Goal: Task Accomplishment & Management: Manage account settings

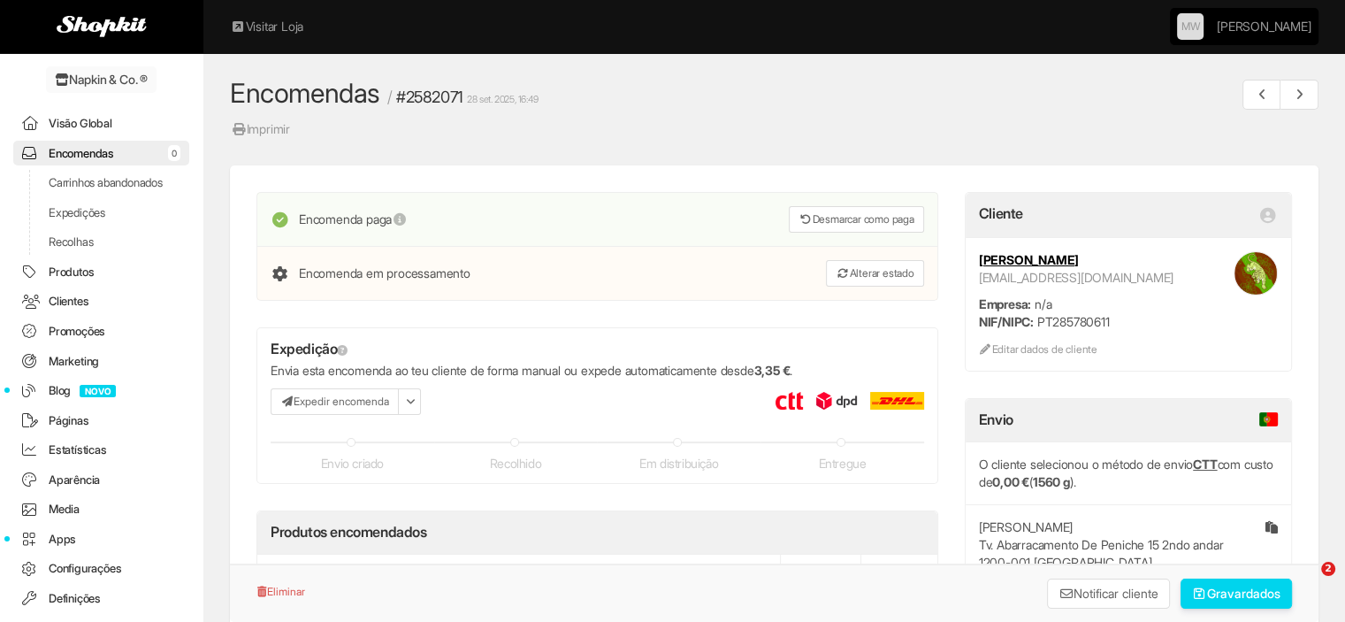
click at [95, 119] on link "Visão Global" at bounding box center [101, 124] width 176 height 26
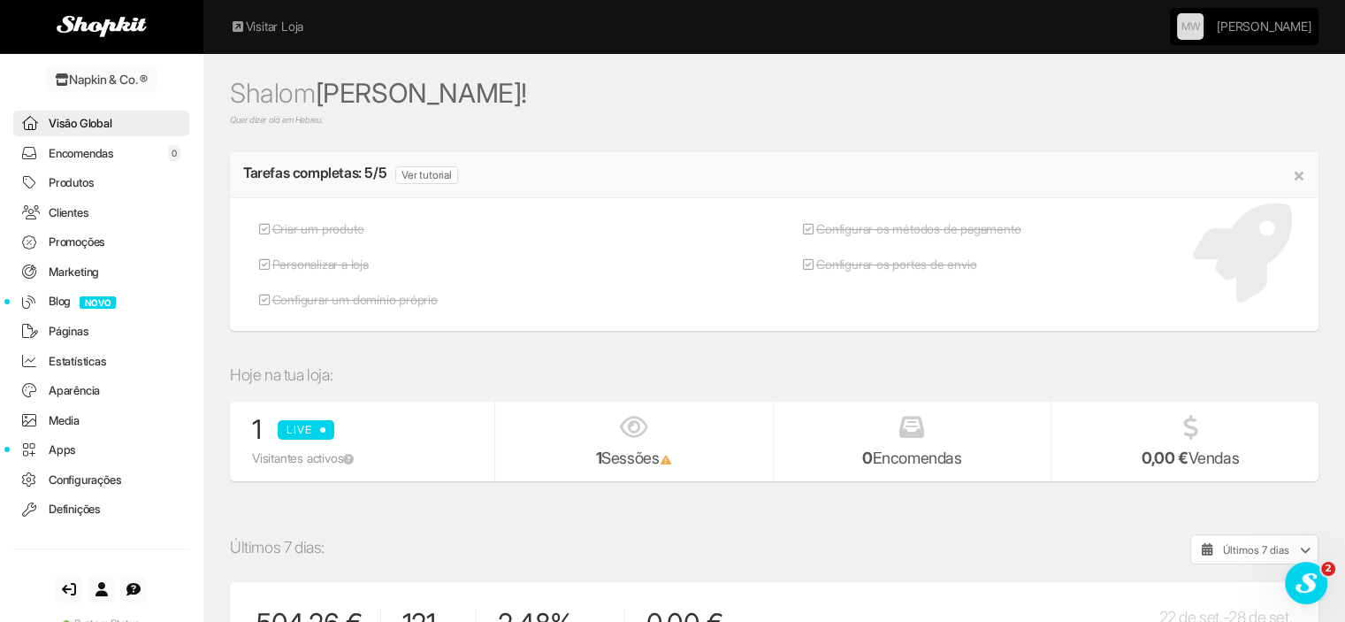
click at [92, 144] on link "Encomendas 0" at bounding box center [101, 154] width 176 height 26
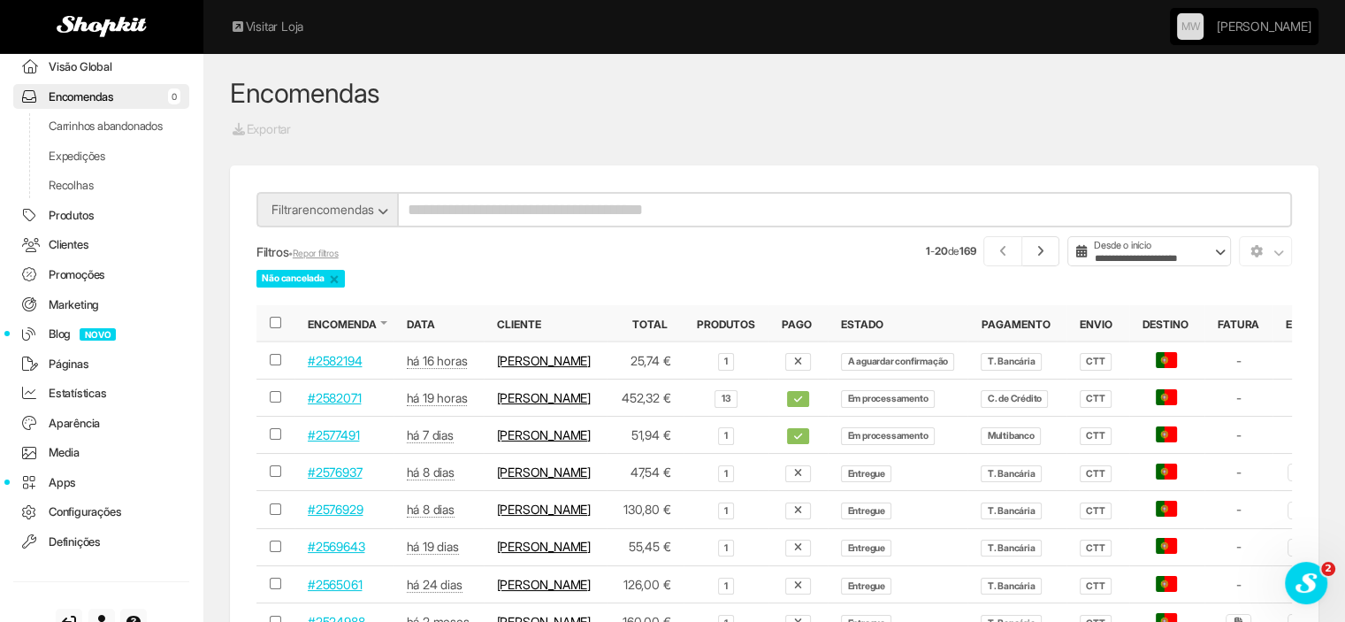
click at [527, 454] on td "Margarida Pereira" at bounding box center [545, 434] width 123 height 37
click at [350, 442] on link "#2577491" at bounding box center [333, 434] width 51 height 15
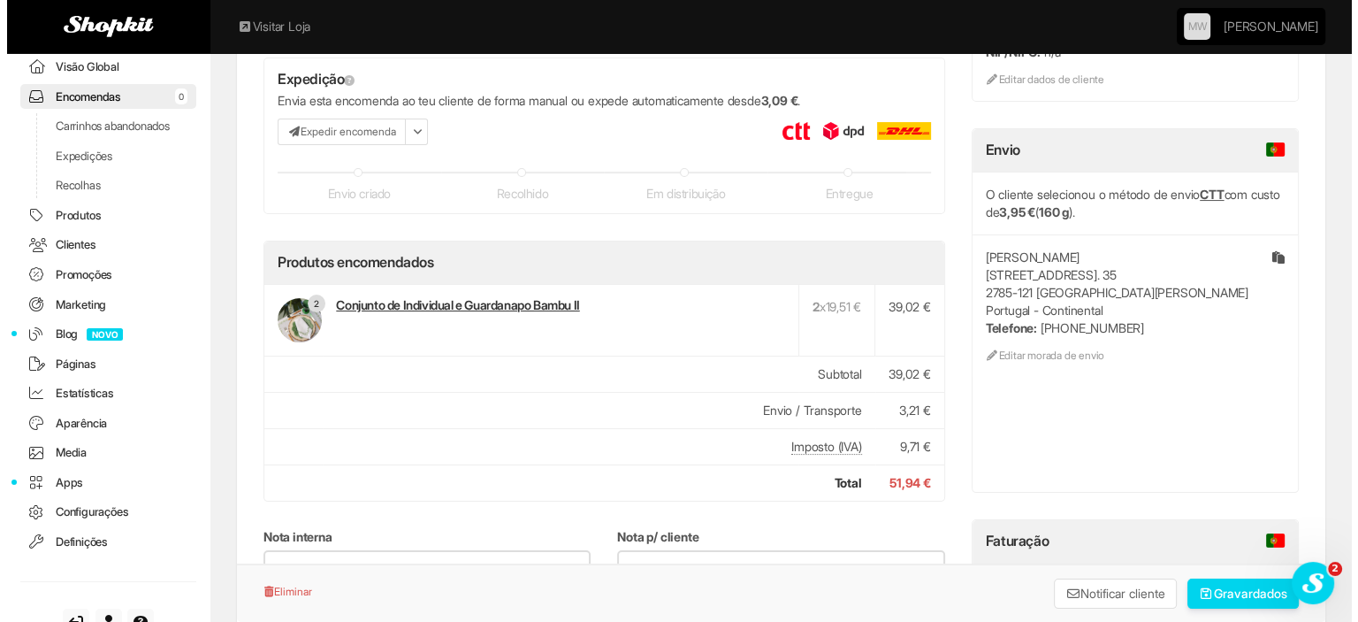
scroll to position [177, 0]
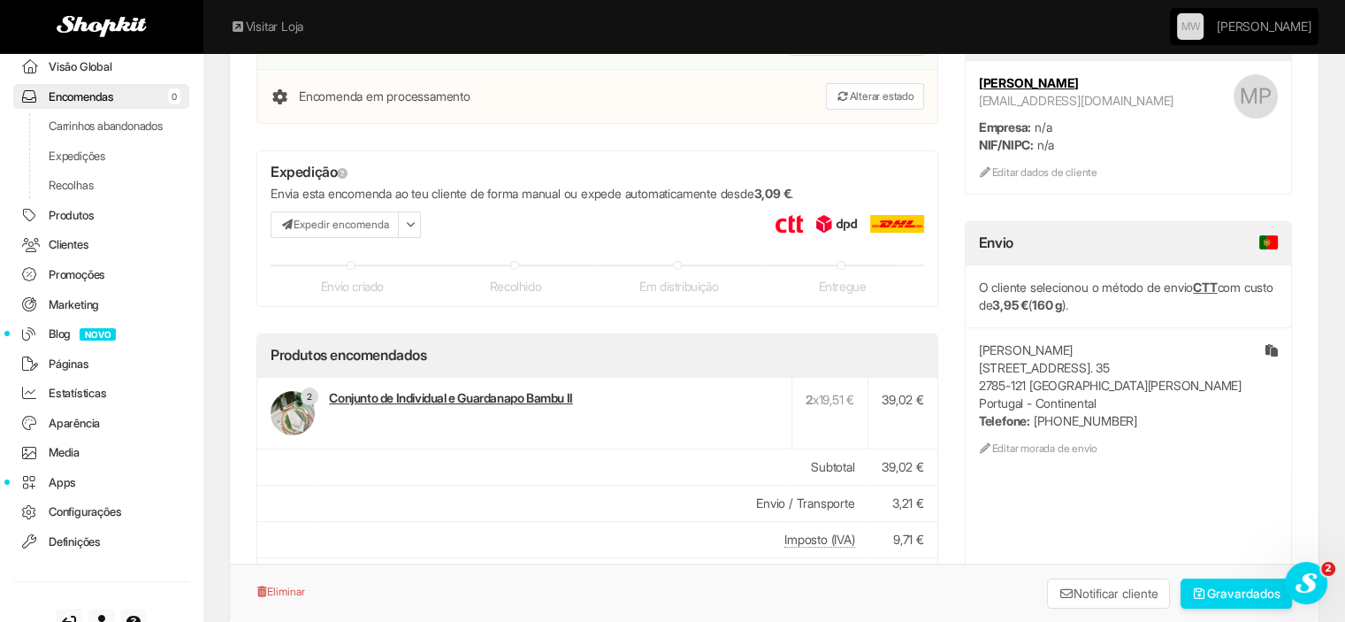
click at [355, 221] on button "Expedir encomenda" at bounding box center [335, 224] width 128 height 27
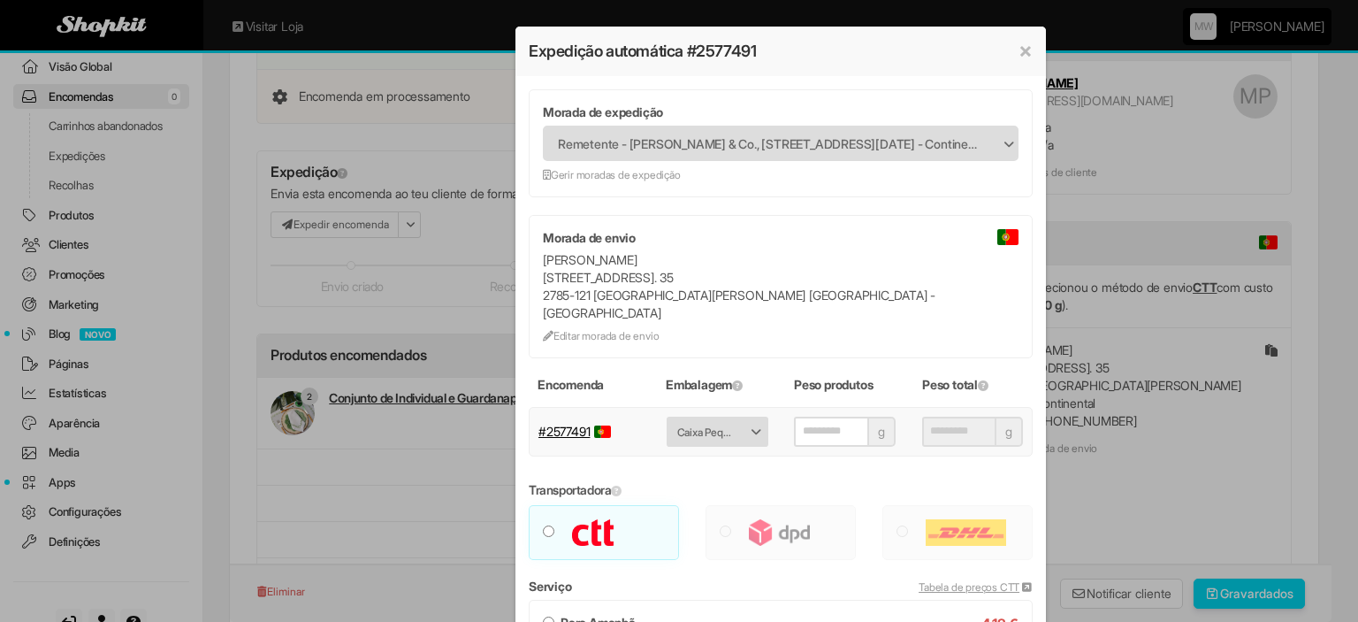
type input "***"
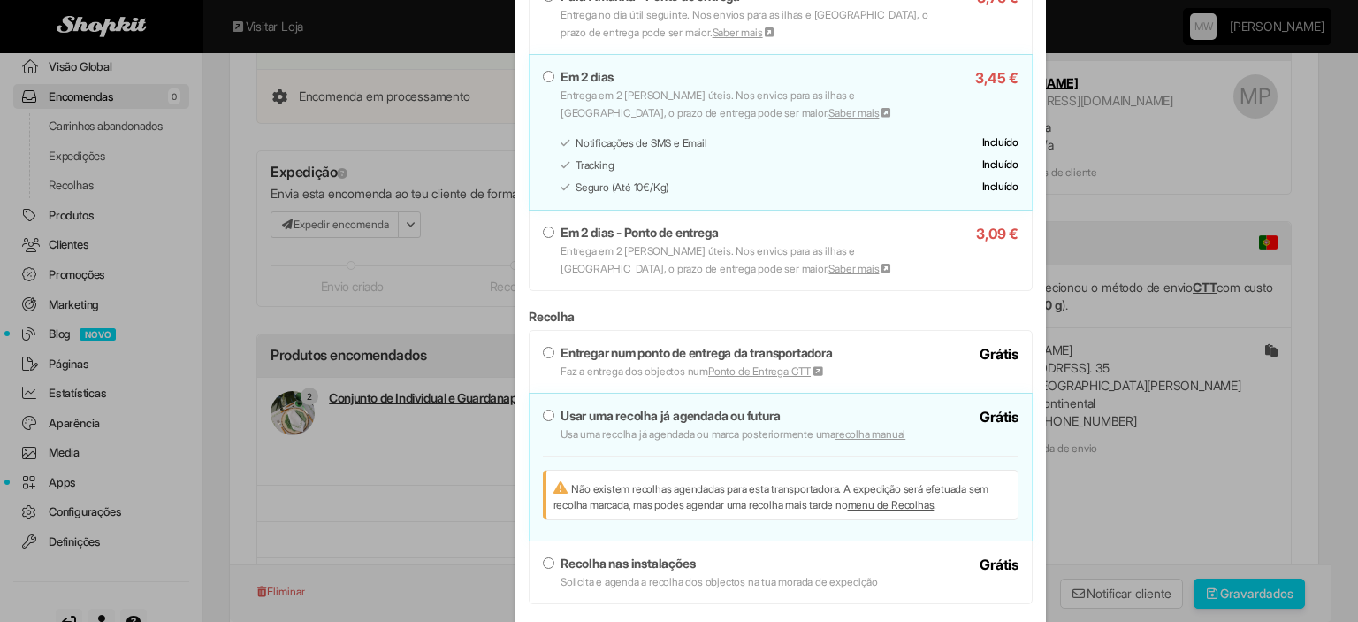
scroll to position [951, 0]
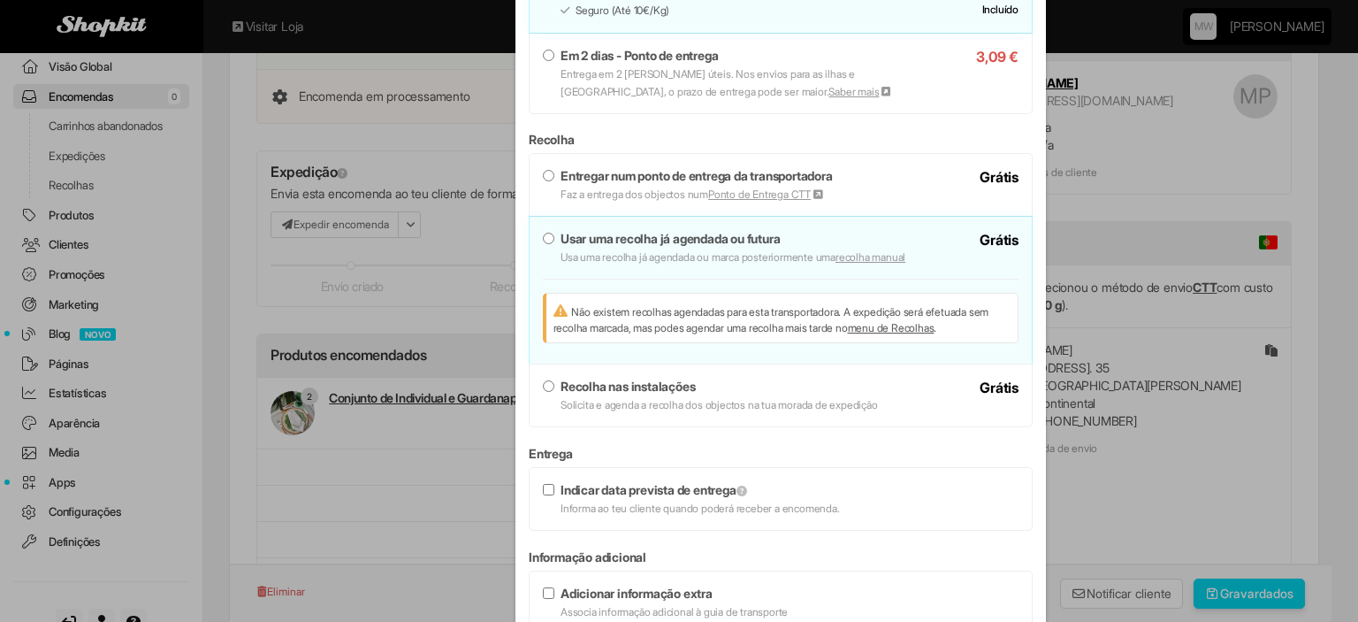
click at [654, 378] on strong "Recolha nas instalações" at bounding box center [628, 385] width 134 height 15
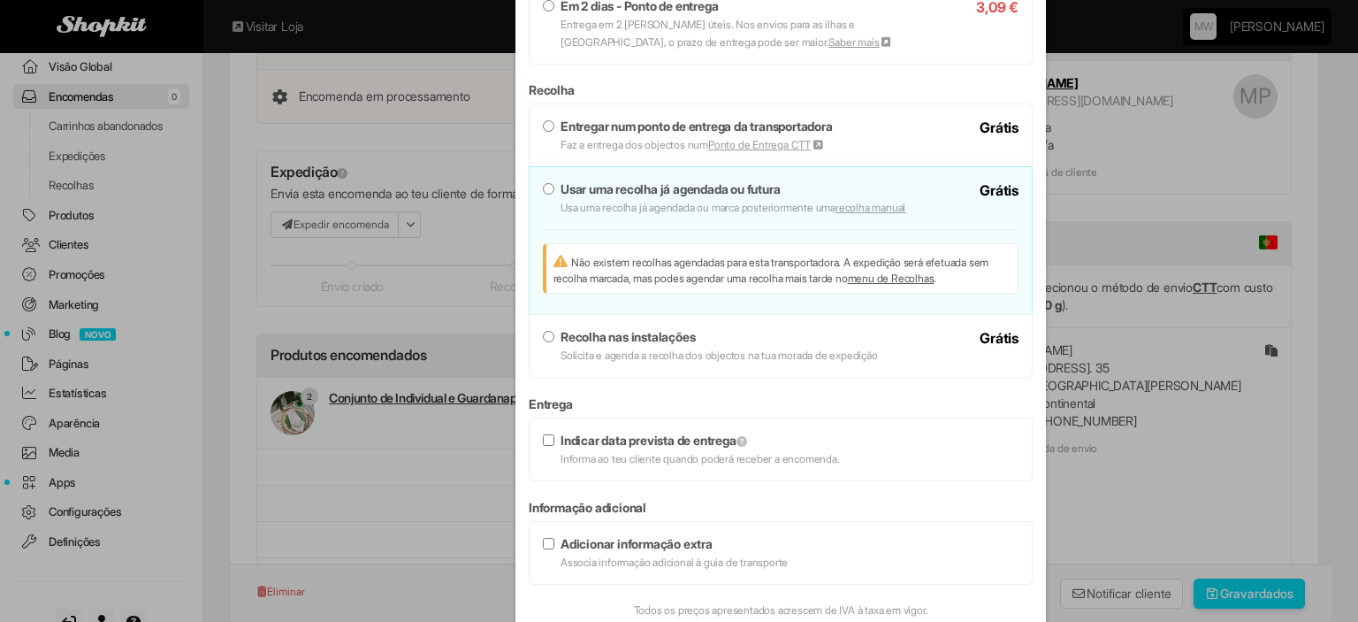
scroll to position [1085, 0]
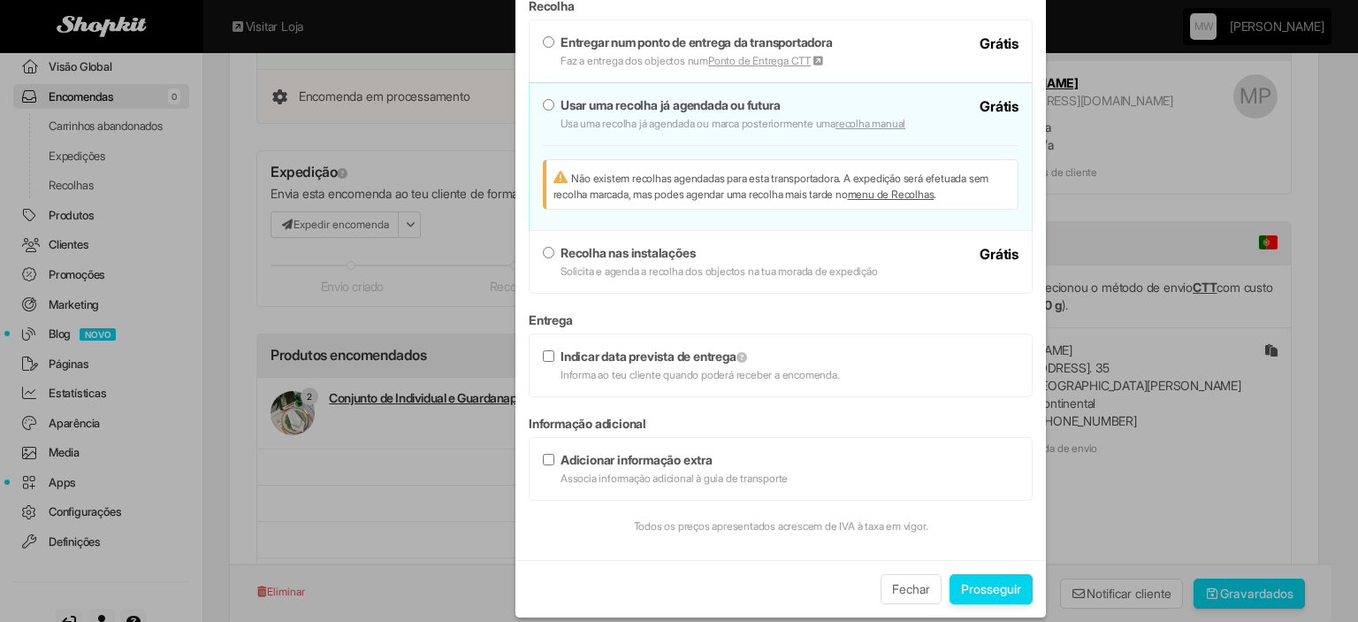
click at [966, 574] on button "Prosseguir" at bounding box center [991, 589] width 83 height 30
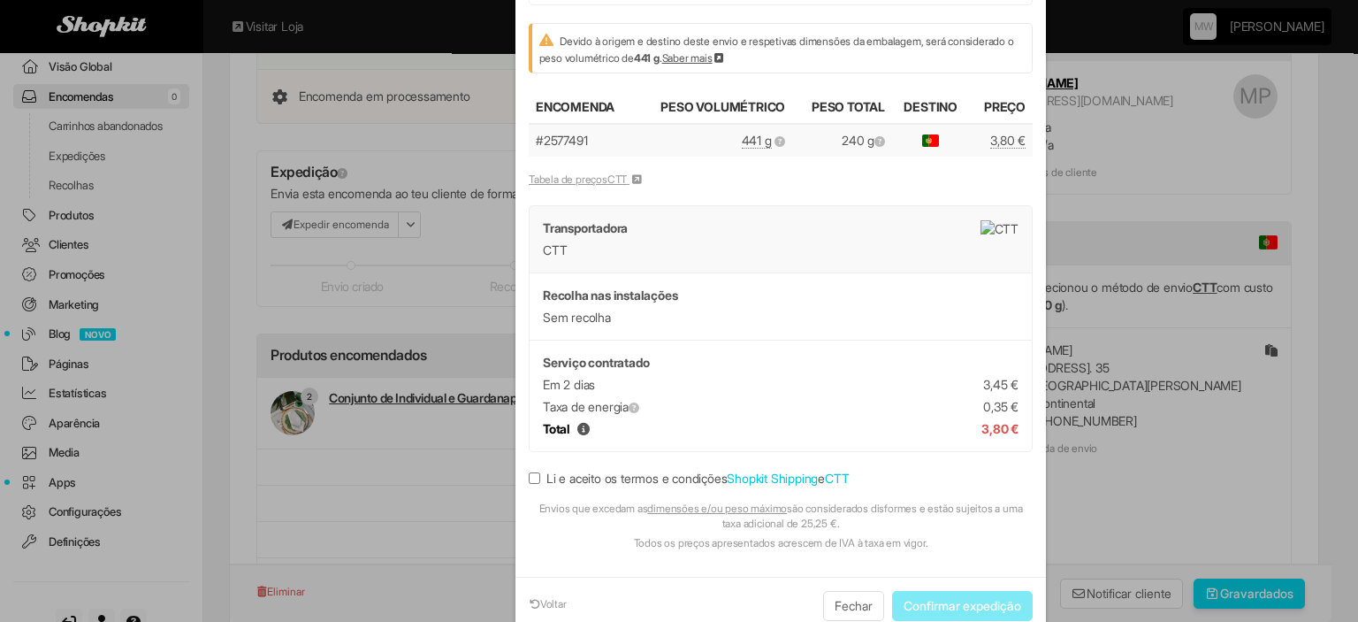
scroll to position [258, 0]
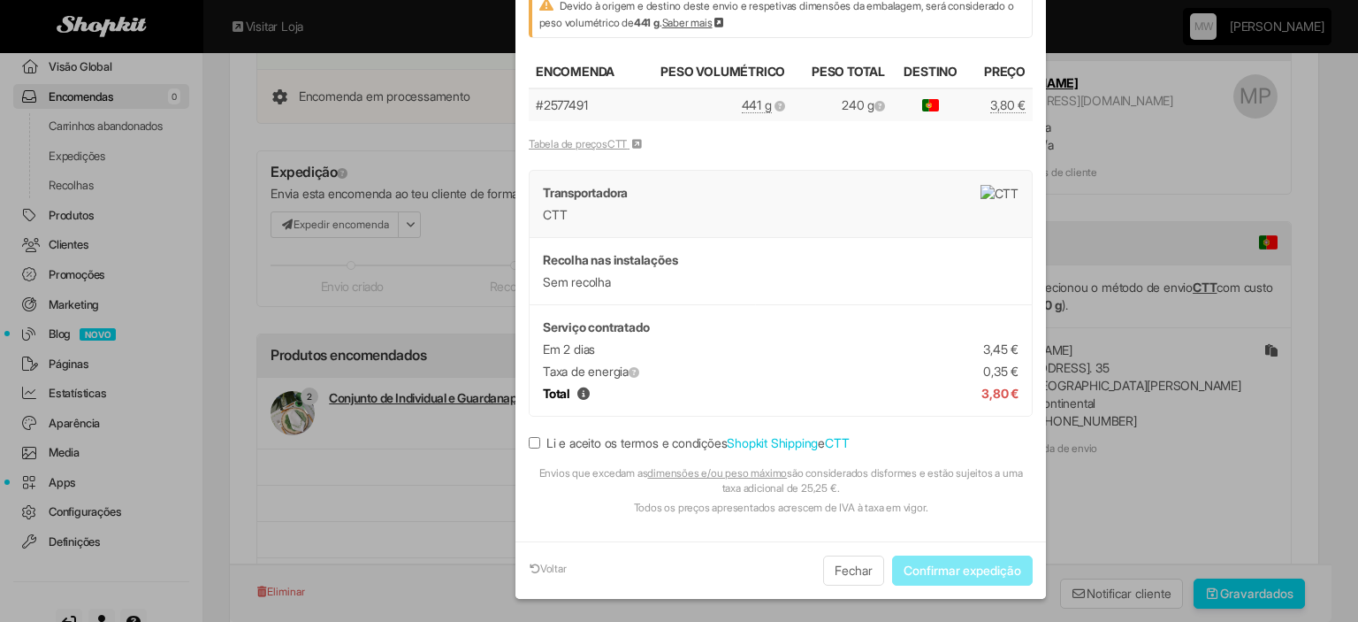
click at [536, 434] on label "Li e aceito os termos e condições Shopkit Shipping e CTT" at bounding box center [689, 443] width 320 height 18
click at [947, 573] on button "Confirmar expedição" at bounding box center [962, 570] width 141 height 30
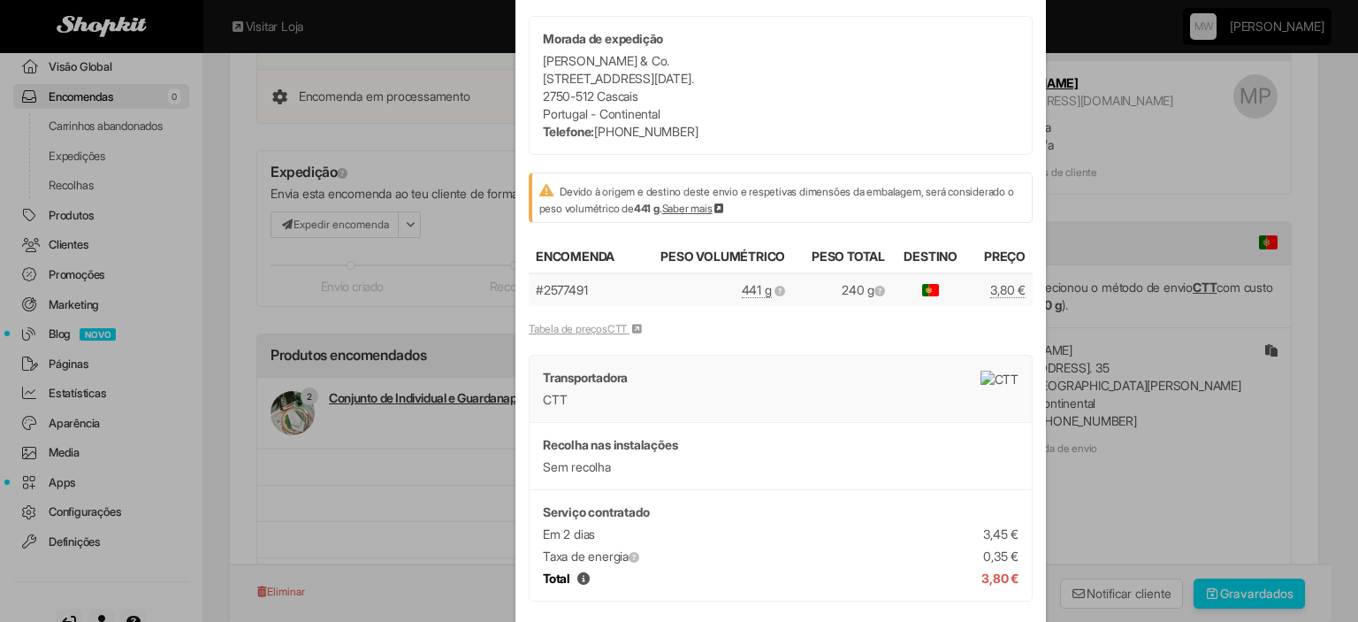
scroll to position [0, 0]
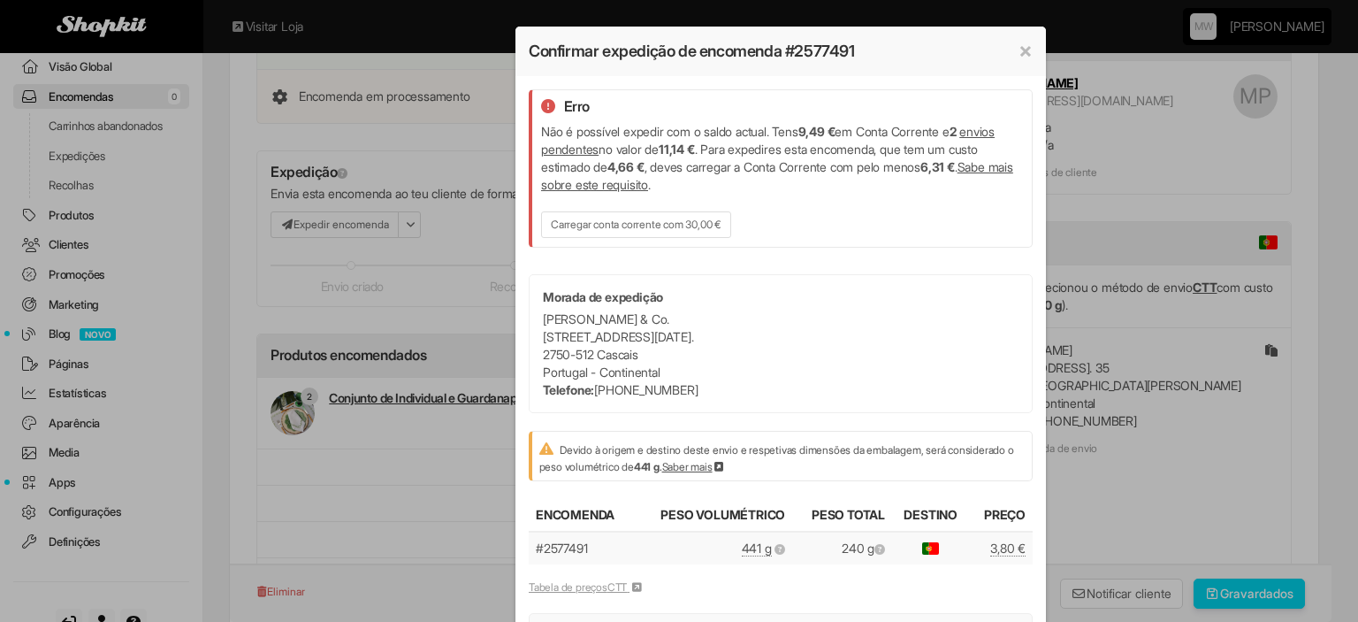
click at [654, 217] on link "Carregar conta corrente com 30,00 €" at bounding box center [636, 224] width 190 height 27
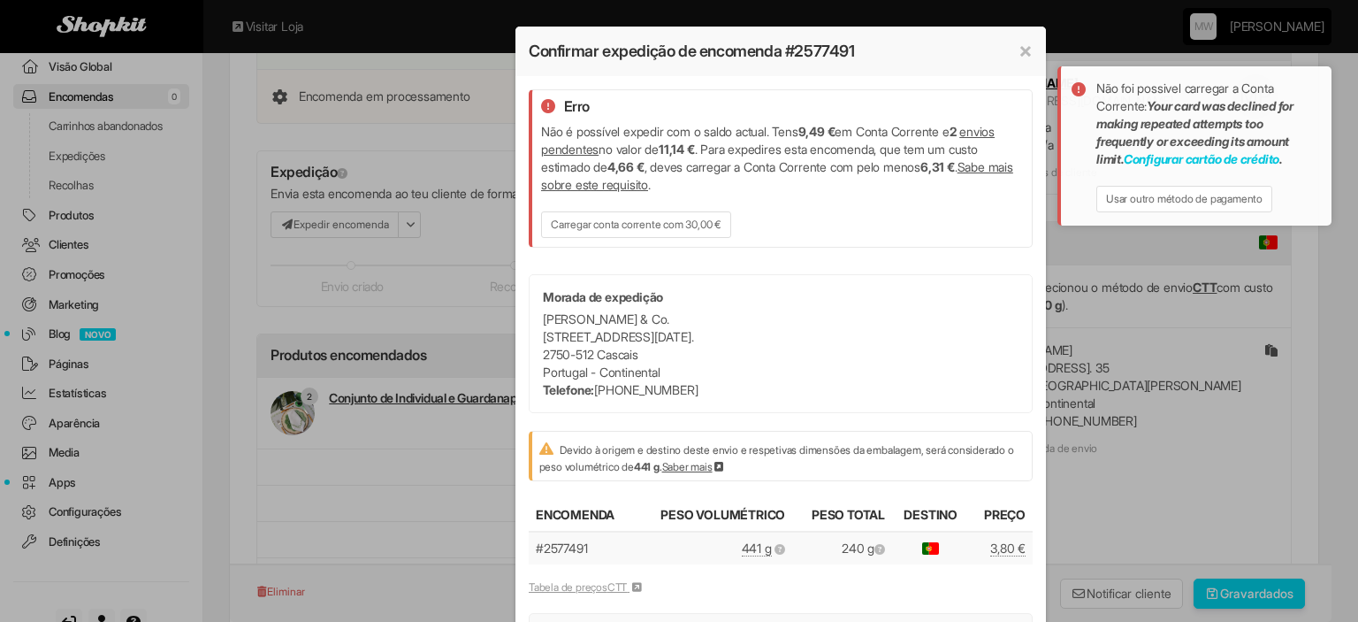
click at [1228, 155] on link "Configurar cartão de crédito" at bounding box center [1202, 158] width 156 height 15
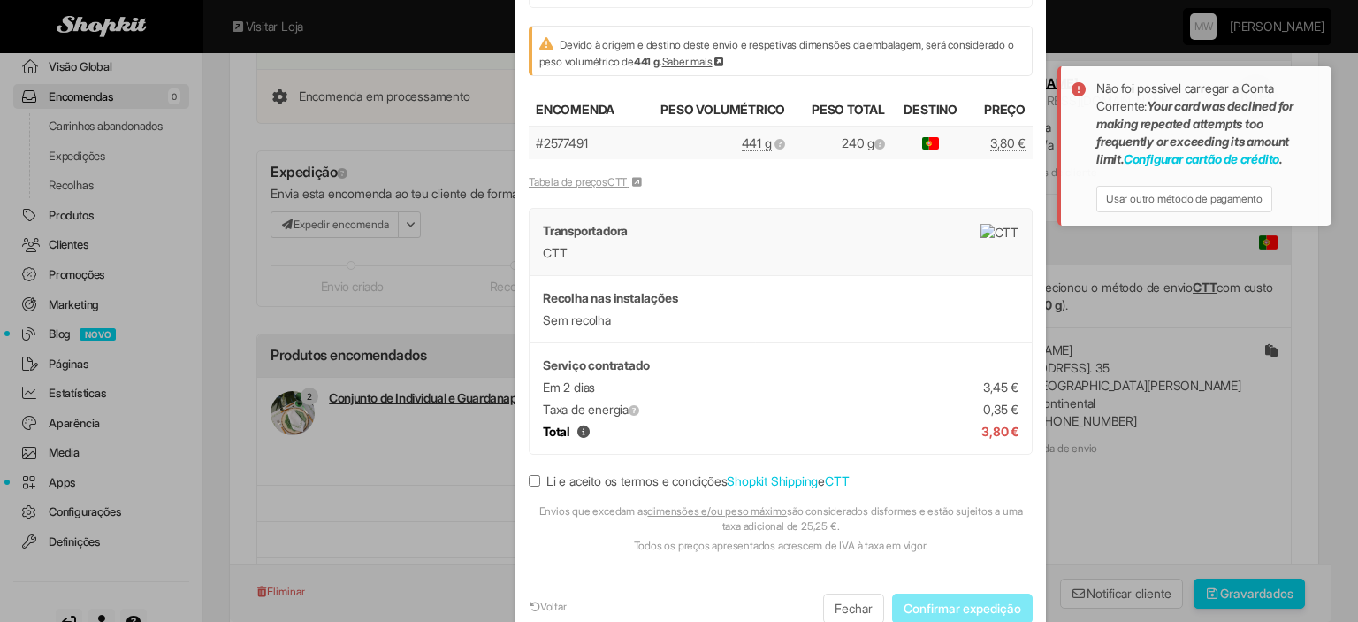
scroll to position [443, 0]
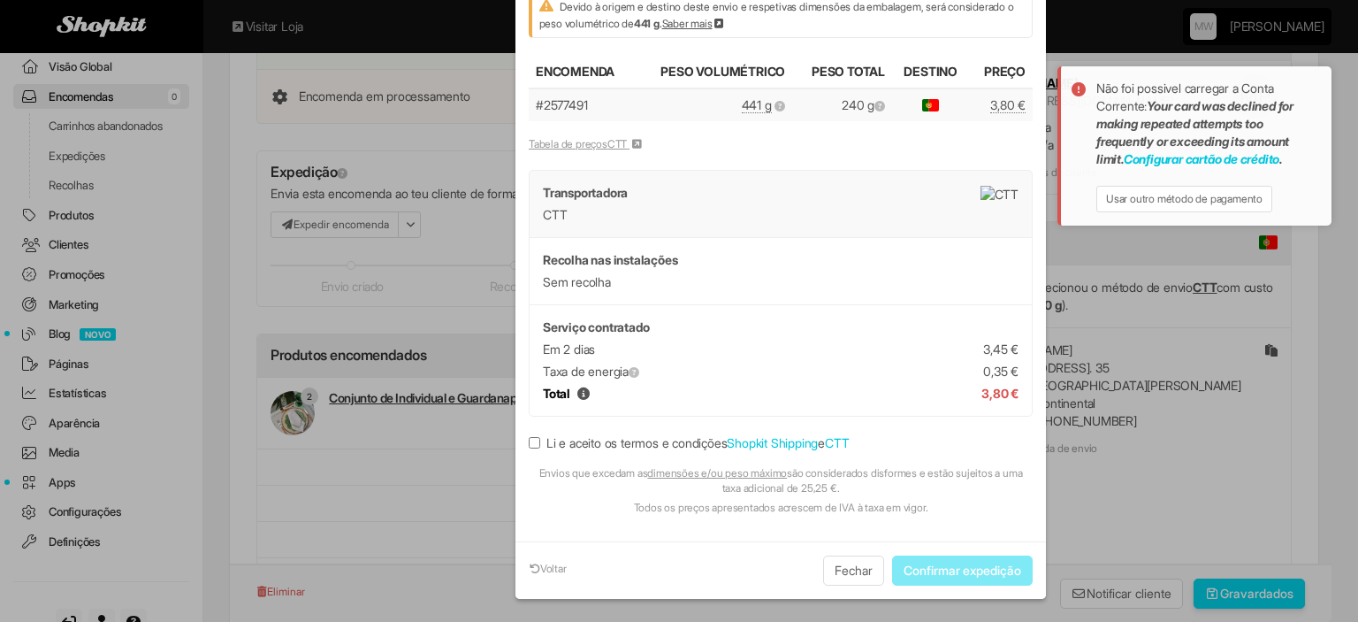
click at [546, 440] on label "Li e aceito os termos e condições Shopkit Shipping e CTT" at bounding box center [689, 443] width 320 height 18
click at [915, 576] on button "Confirmar expedição" at bounding box center [962, 570] width 141 height 30
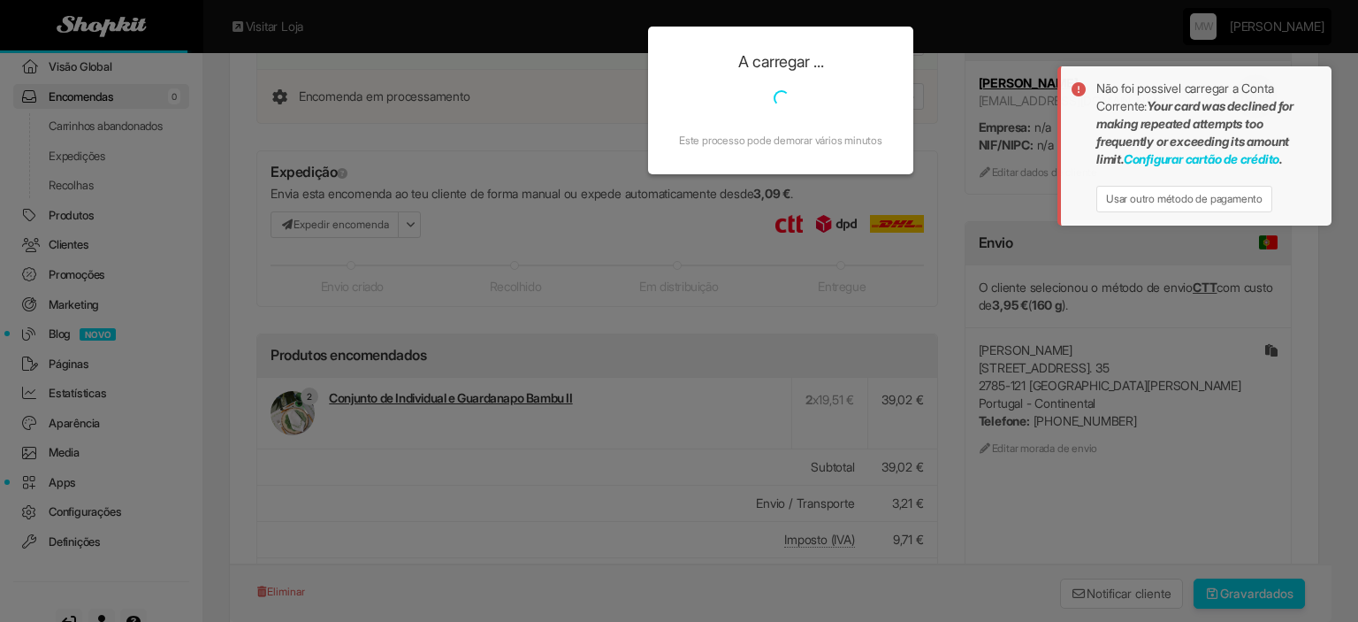
scroll to position [0, 0]
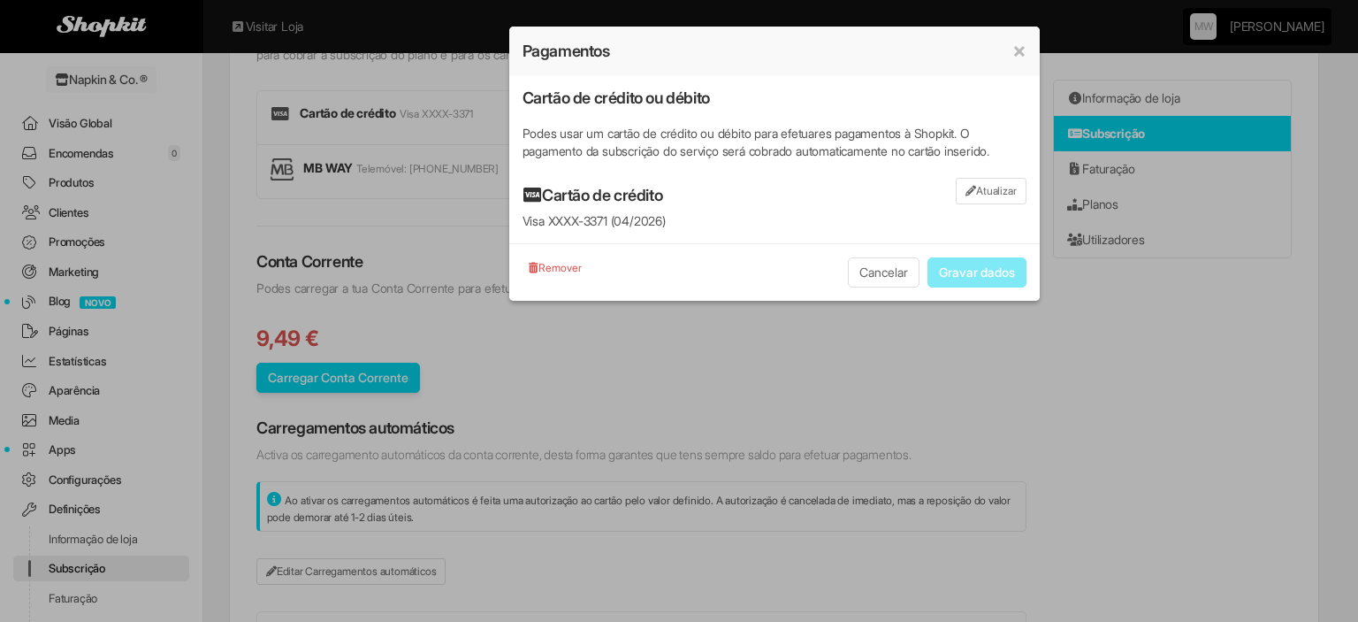
scroll to position [189, 0]
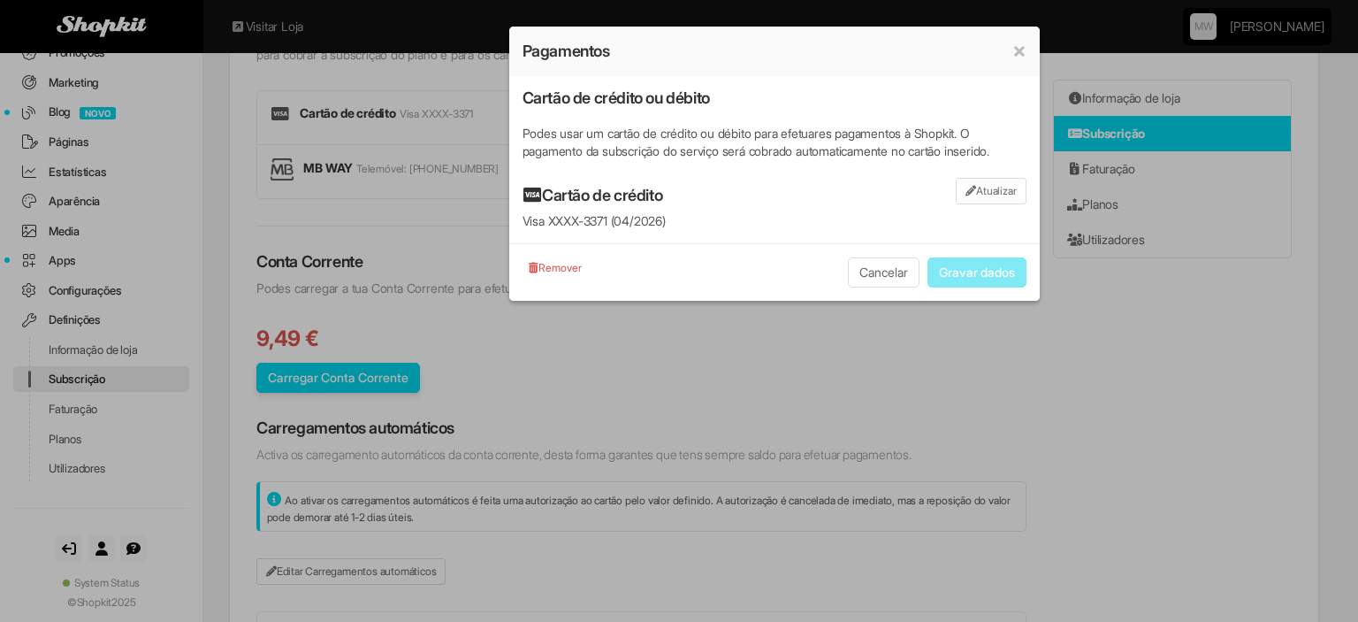
click at [1015, 179] on link "Atualizar" at bounding box center [991, 191] width 70 height 27
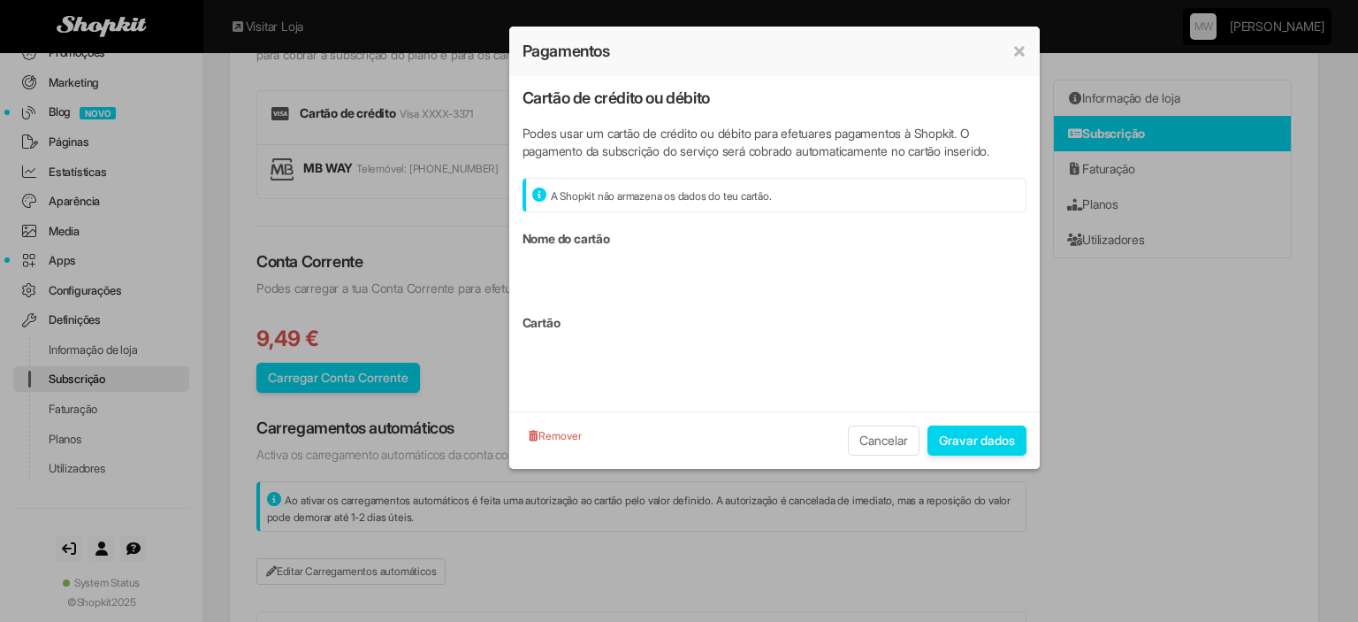
click at [895, 440] on button "Cancelar" at bounding box center [884, 440] width 72 height 30
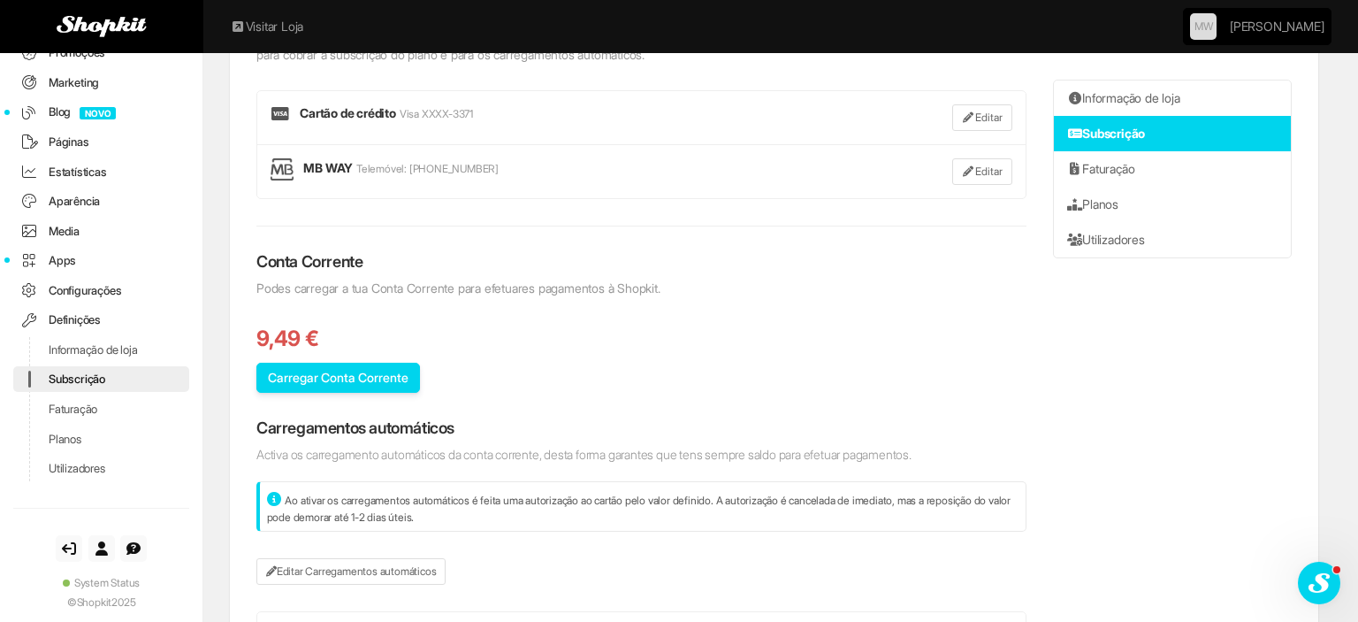
scroll to position [0, 0]
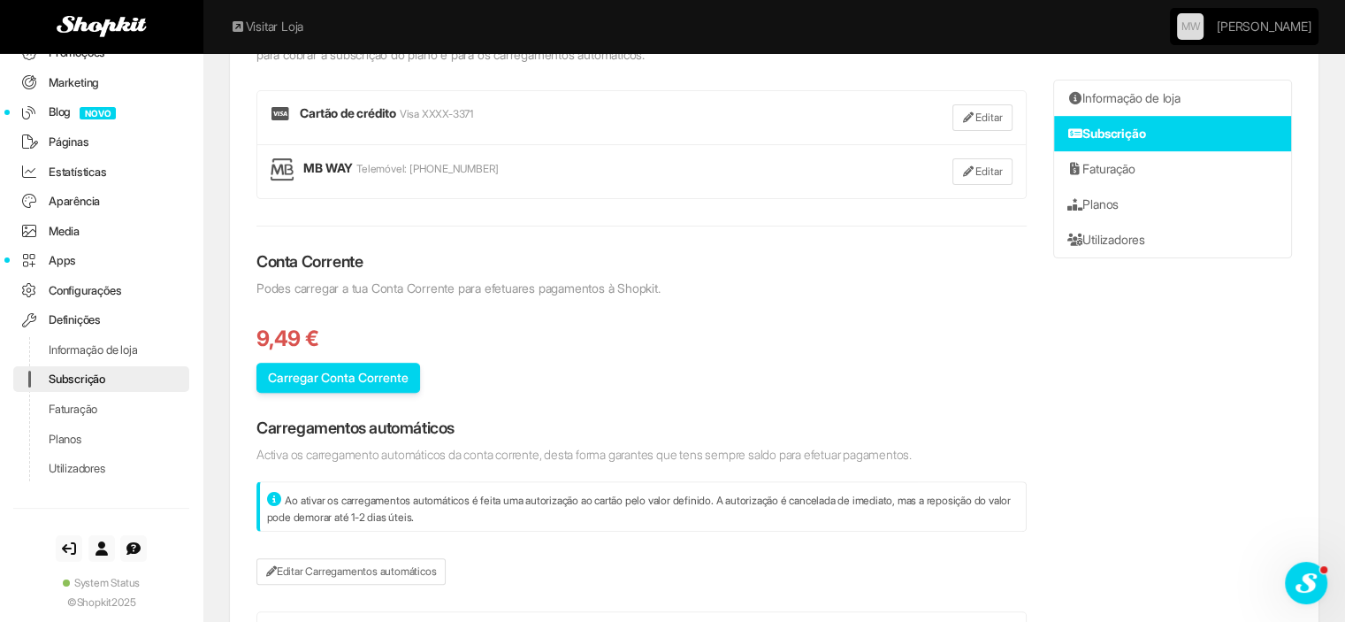
click at [322, 382] on button "Carregar Conta Corrente" at bounding box center [338, 378] width 164 height 30
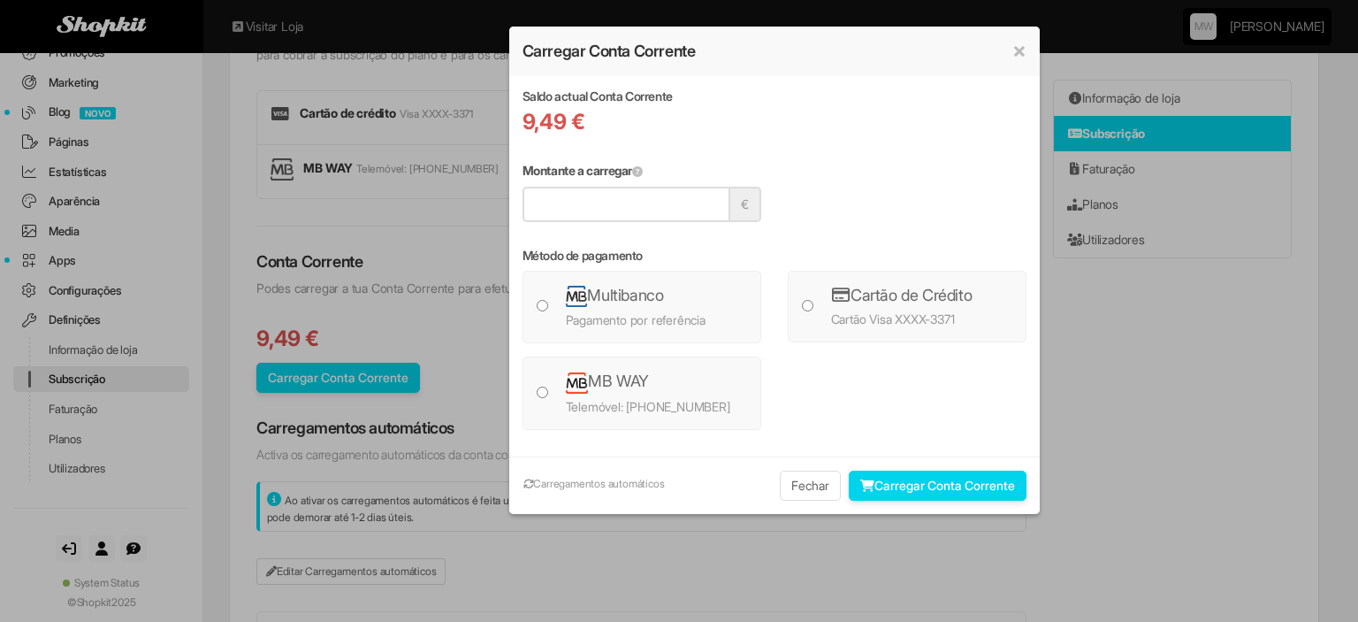
click at [645, 379] on h4 "MB WAY" at bounding box center [607, 381] width 83 height 22
click at [634, 201] on input "Montante a carregar" at bounding box center [627, 204] width 208 height 35
type input "**"
click at [922, 491] on button "Carregar Conta Corrente" at bounding box center [938, 485] width 178 height 30
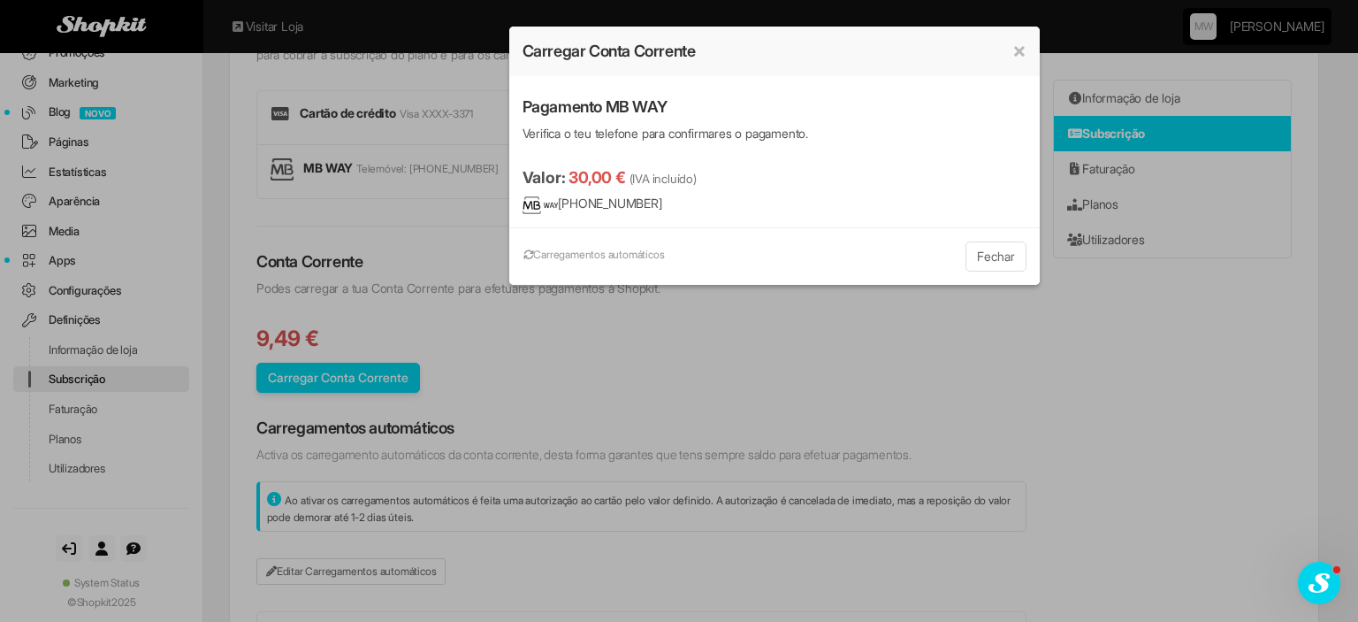
click at [1007, 257] on button "Fechar" at bounding box center [996, 256] width 61 height 30
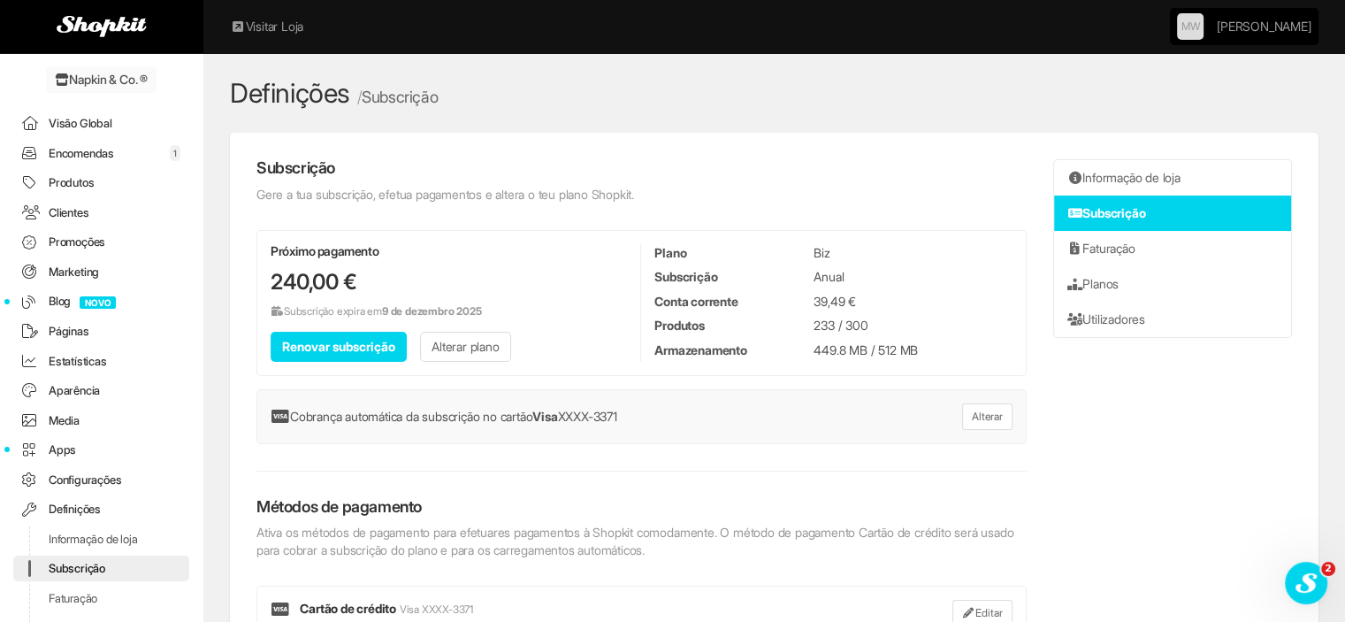
click at [137, 146] on link "Encomendas 1" at bounding box center [101, 154] width 176 height 26
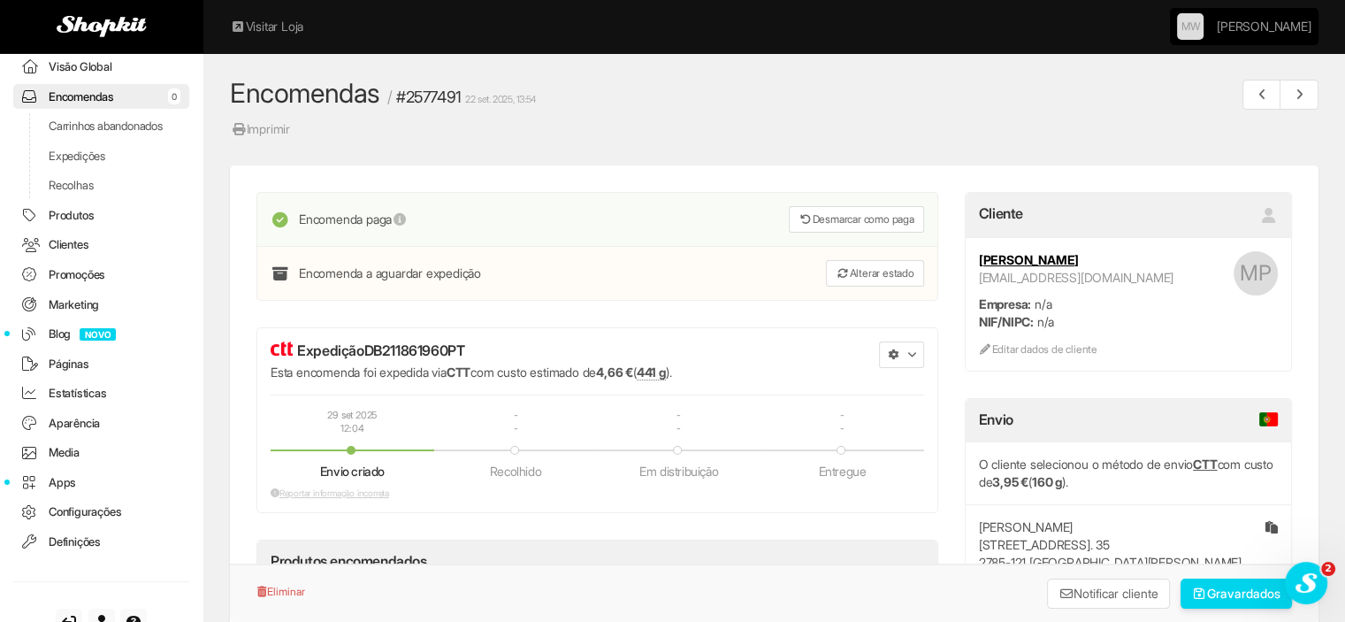
click at [914, 352] on span "button" at bounding box center [910, 355] width 7 height 7
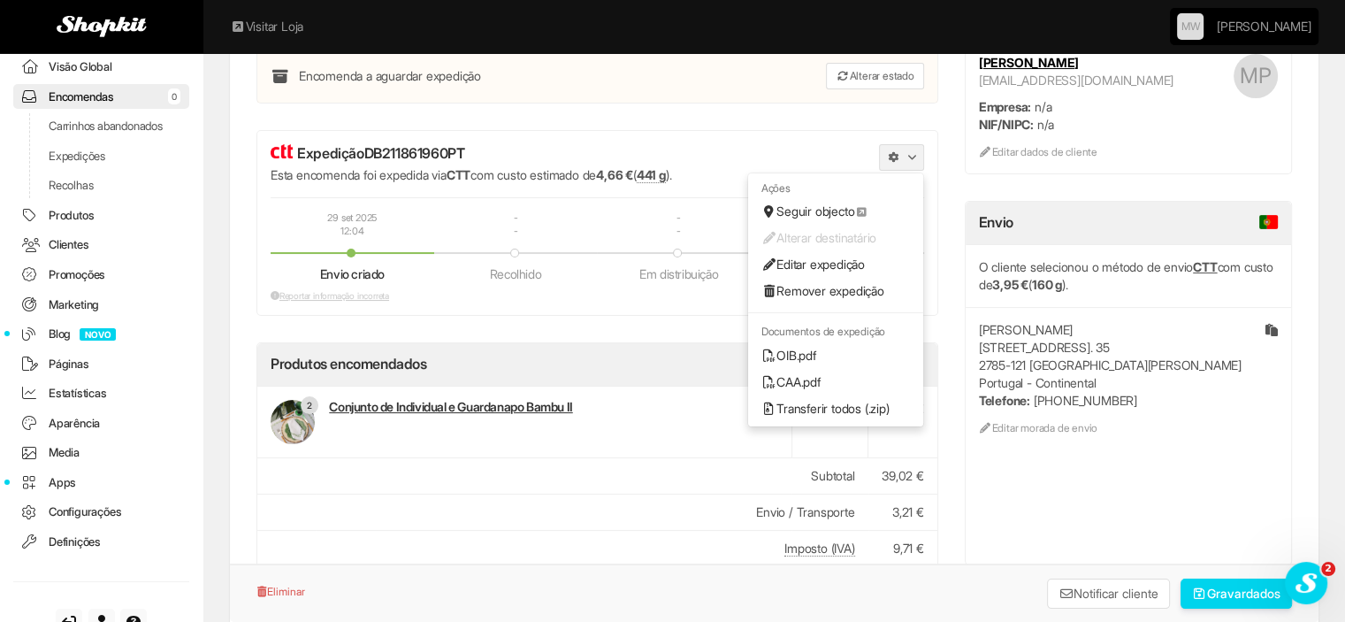
scroll to position [265, 0]
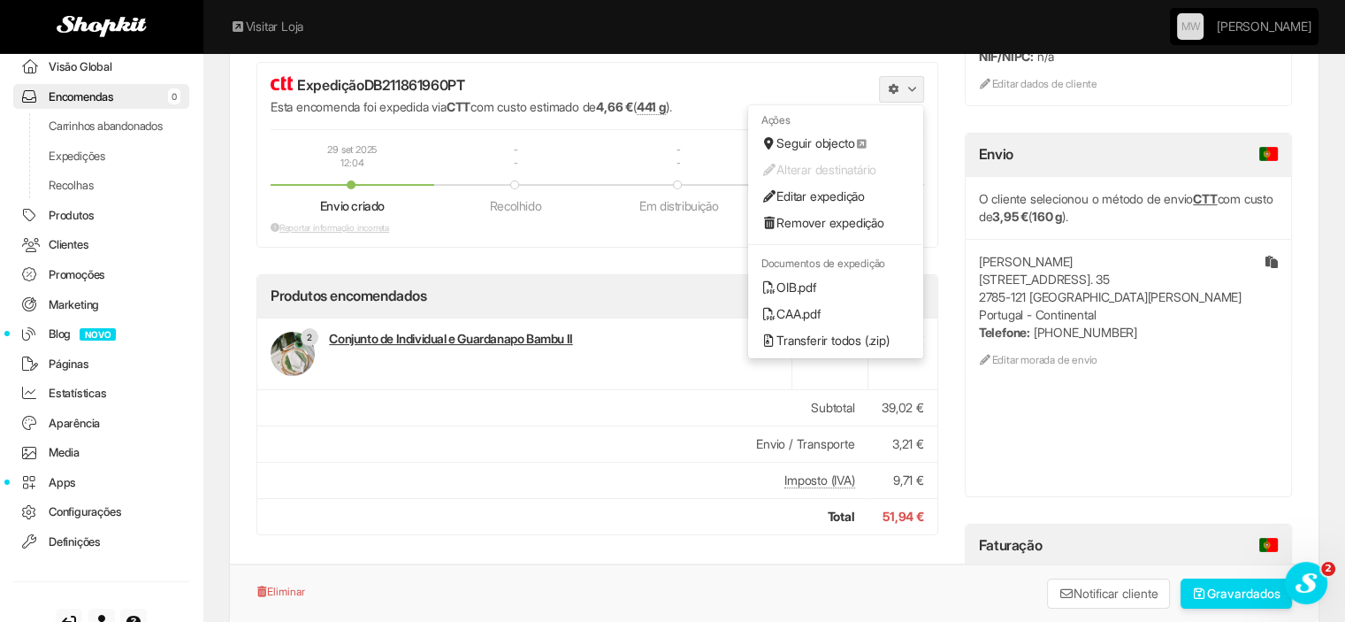
click at [796, 278] on link "OIB.pdf" at bounding box center [835, 287] width 175 height 27
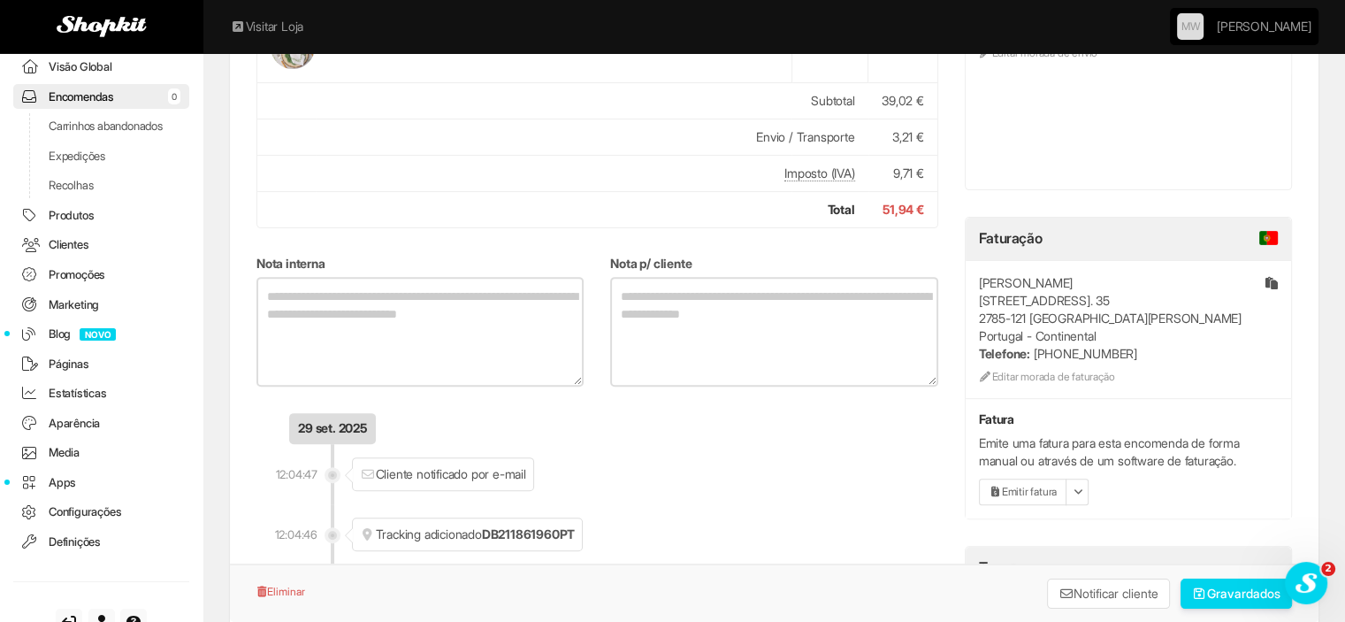
scroll to position [395, 0]
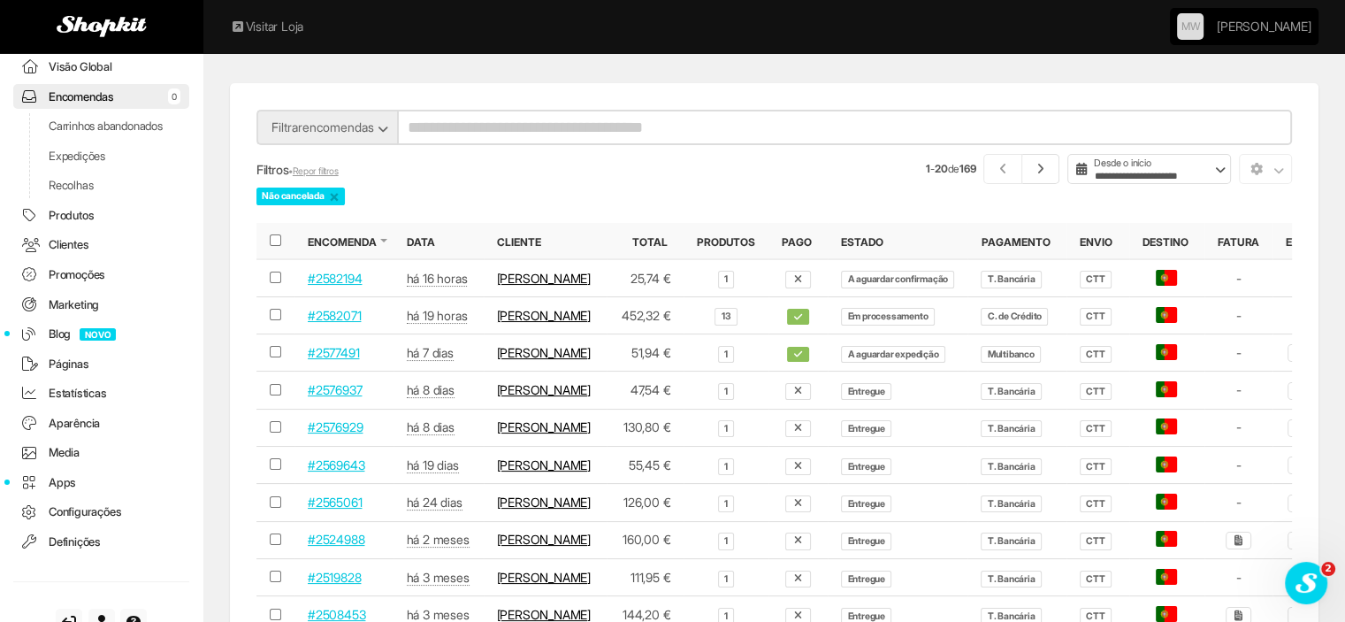
scroll to position [177, 0]
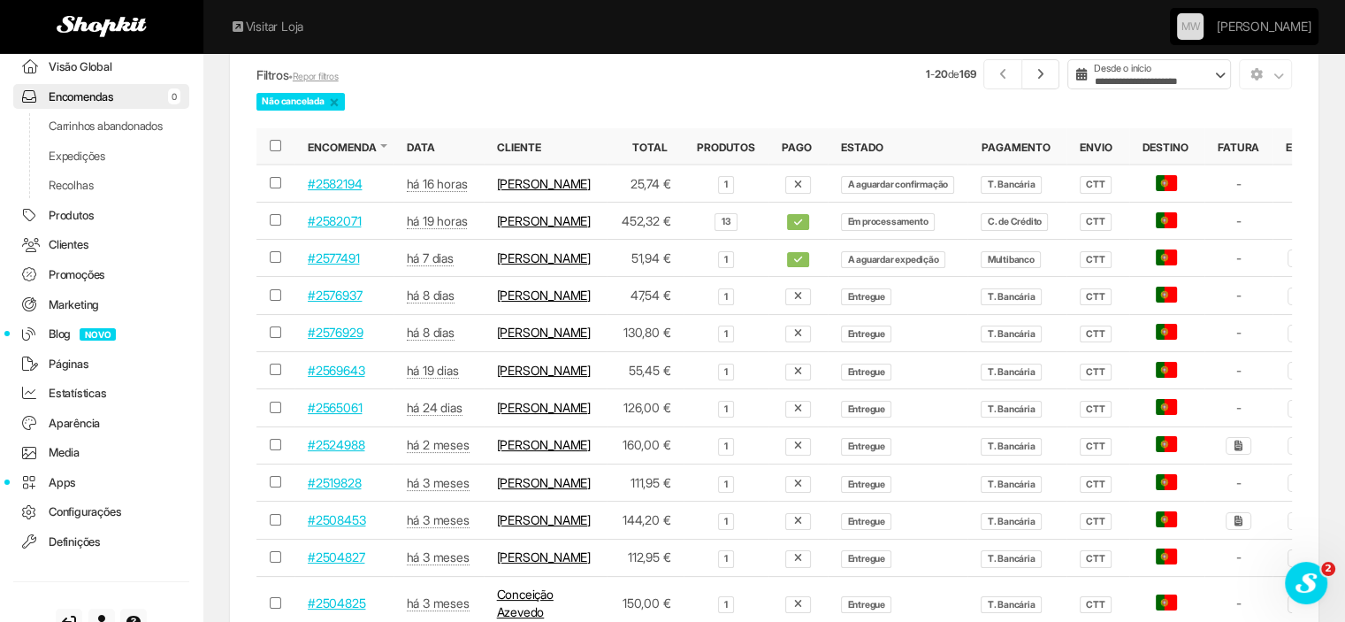
click at [346, 378] on link "#2569643" at bounding box center [336, 370] width 57 height 15
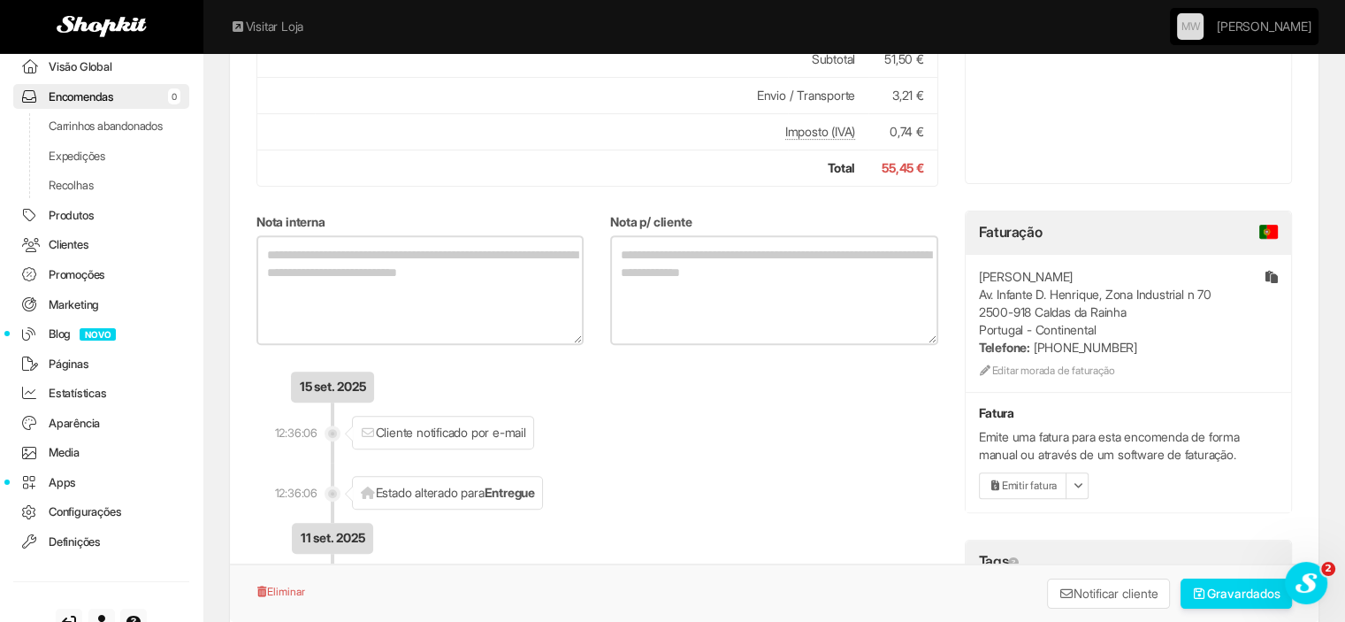
scroll to position [707, 0]
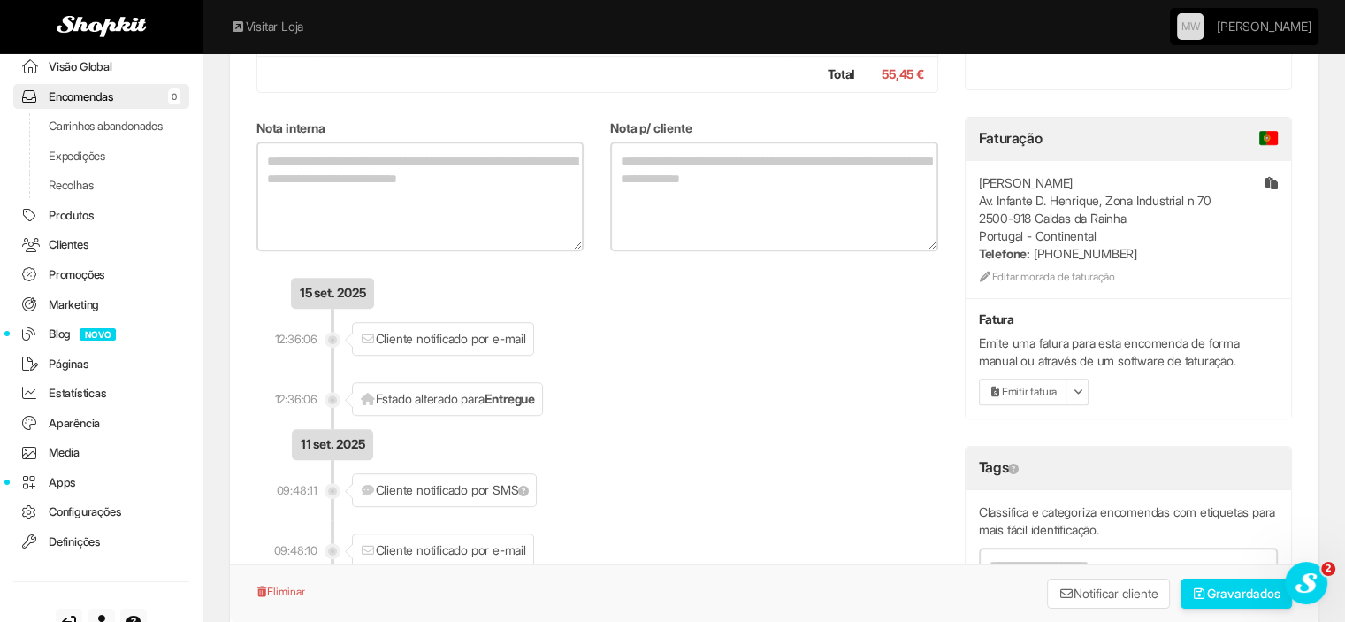
click at [1192, 597] on icon "submit" at bounding box center [1200, 593] width 16 height 12
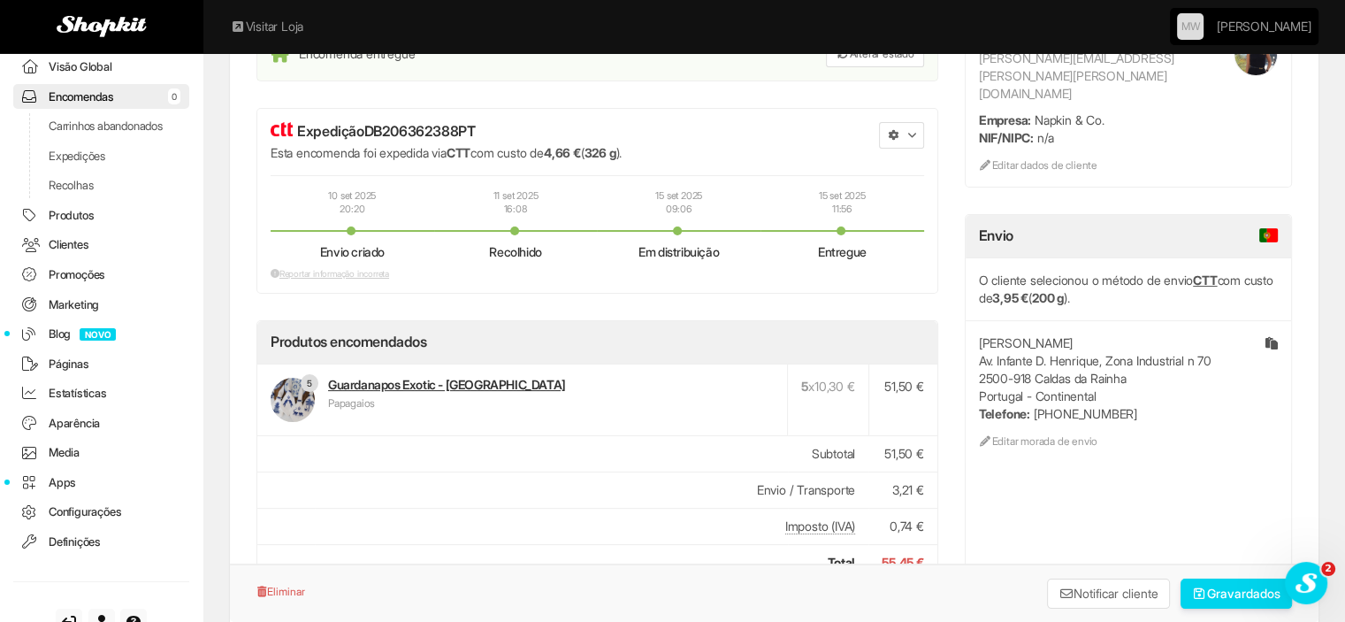
scroll to position [265, 0]
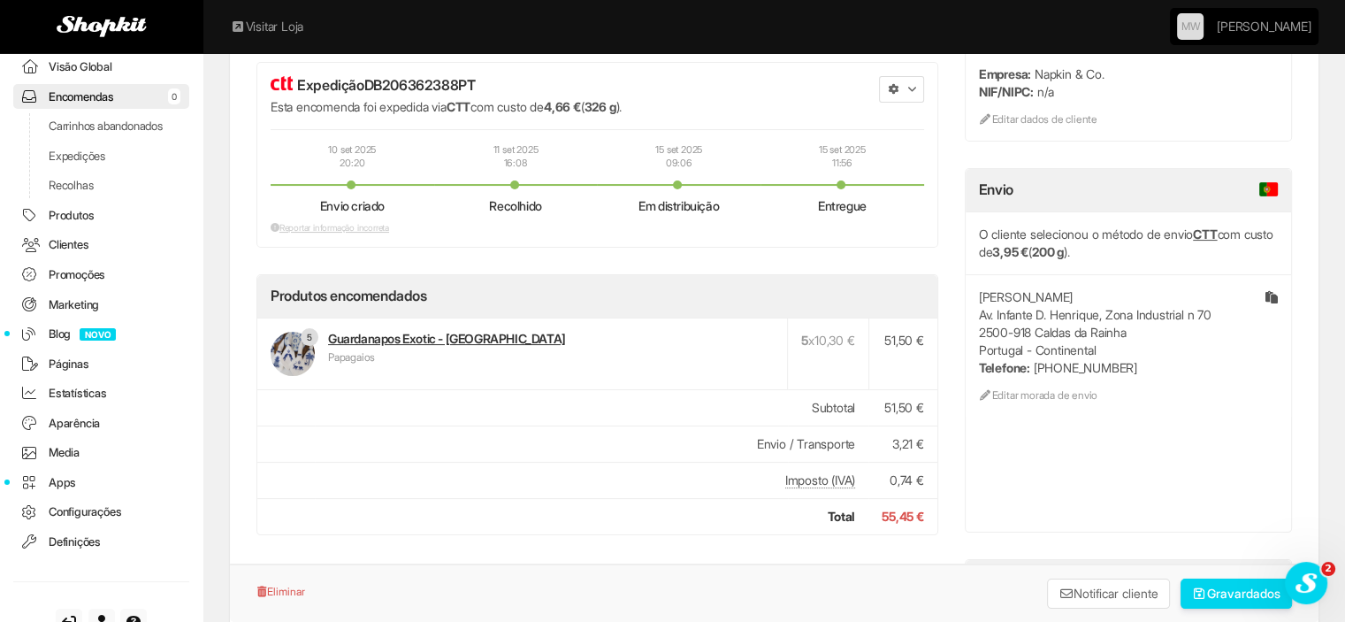
click at [72, 251] on link "Clientes" at bounding box center [101, 245] width 176 height 26
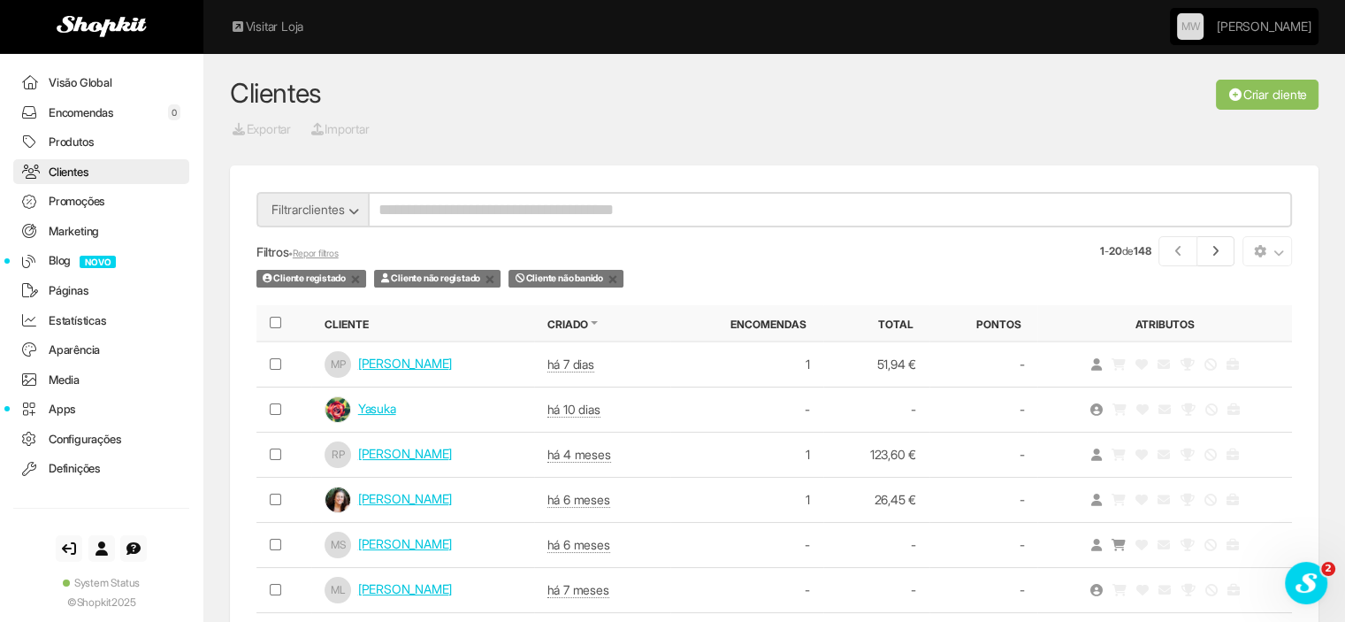
click at [42, 107] on link "Encomendas 0" at bounding box center [101, 113] width 176 height 26
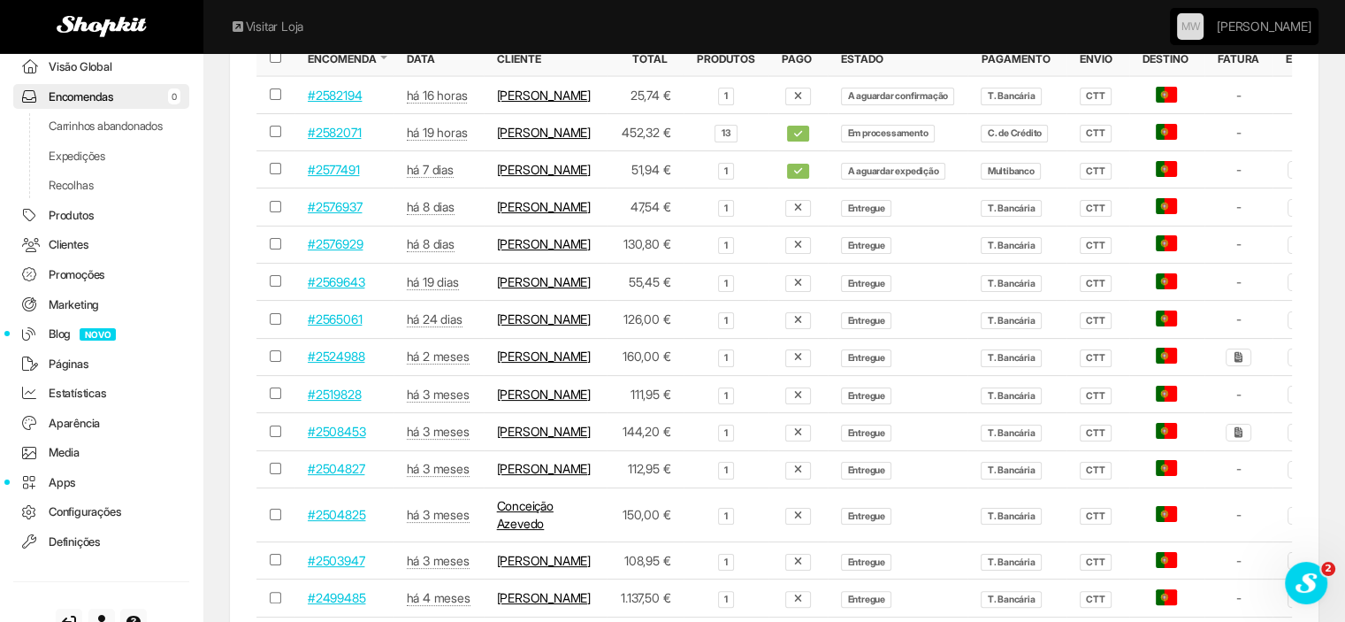
click at [544, 289] on link "Margarida Sábio" at bounding box center [544, 281] width 94 height 15
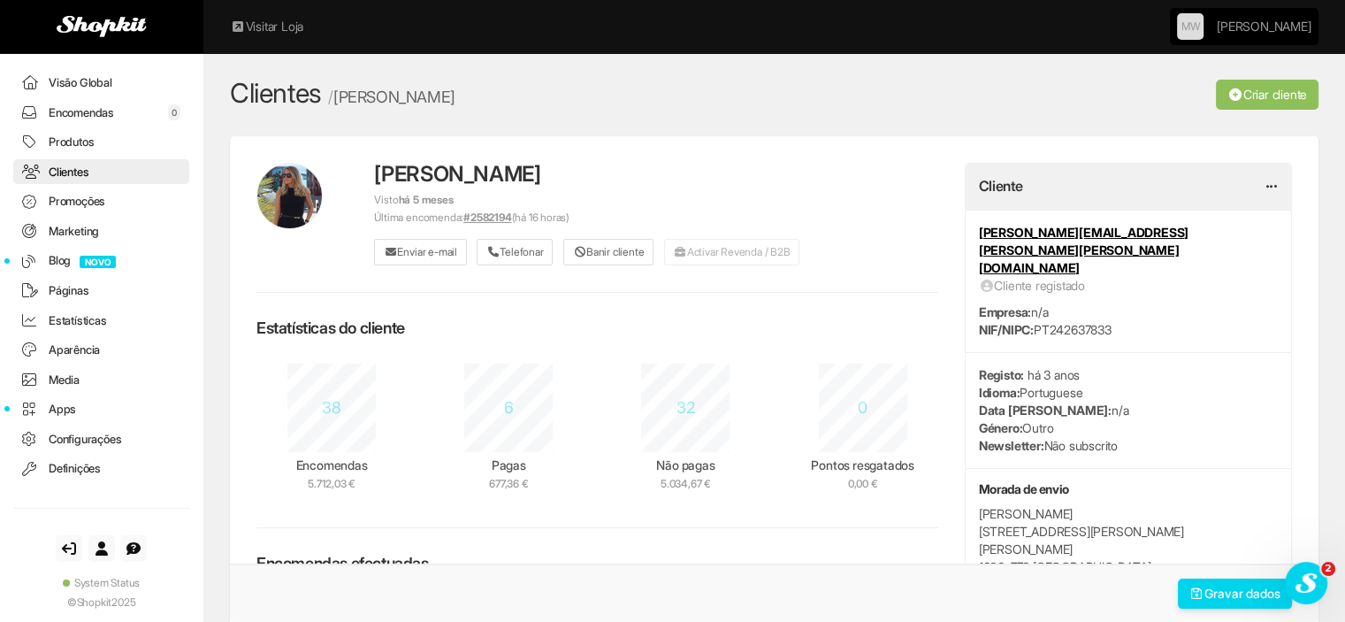
click at [1287, 92] on link "Criar cliente" at bounding box center [1267, 95] width 103 height 30
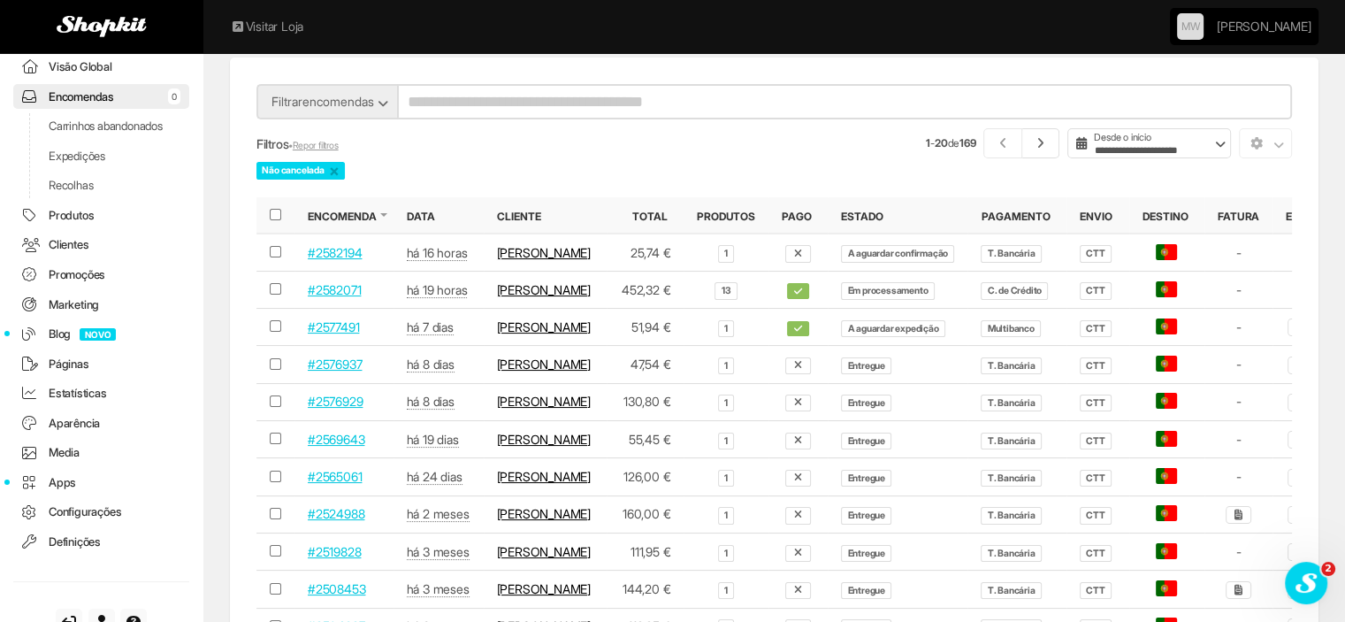
click at [512, 447] on link "Margarida Sábio" at bounding box center [544, 438] width 94 height 15
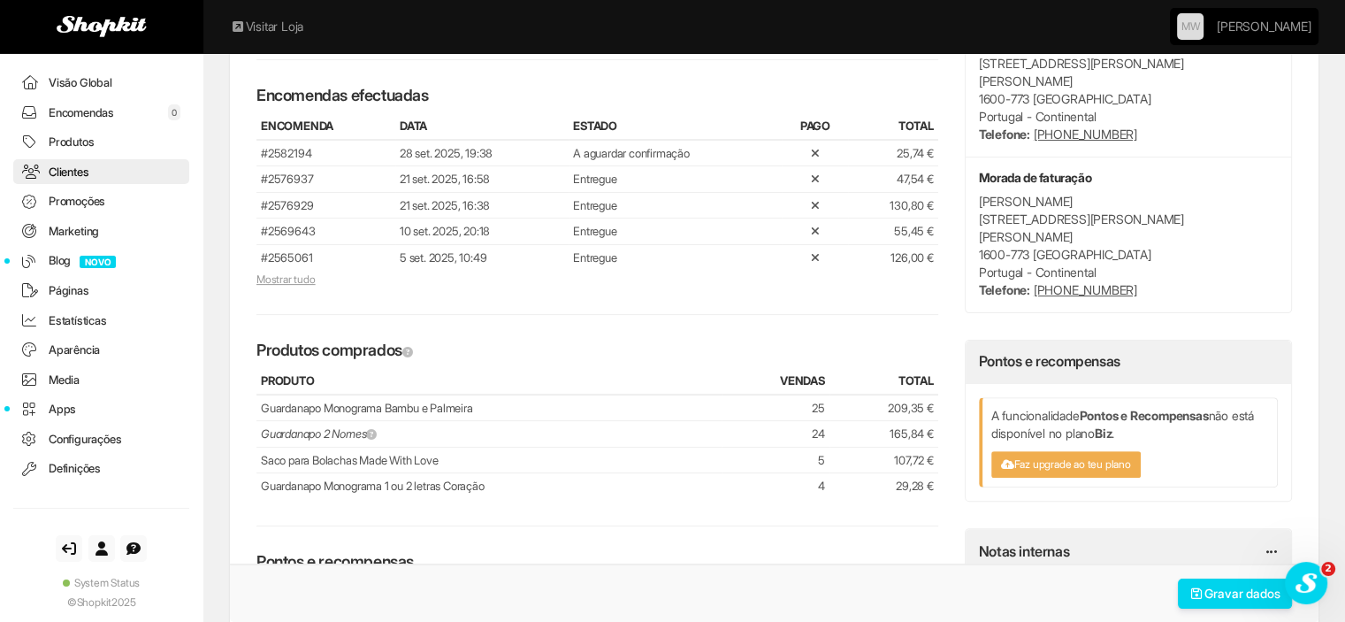
scroll to position [442, 0]
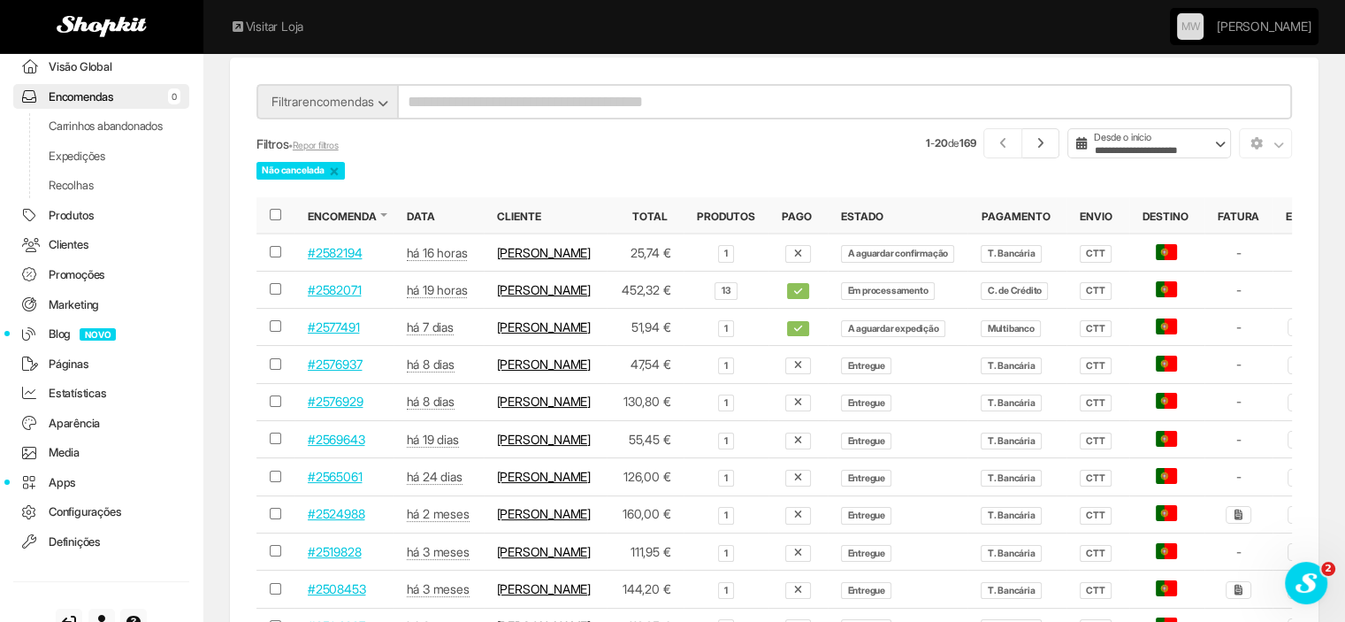
click at [354, 447] on link "#2569643" at bounding box center [336, 438] width 57 height 15
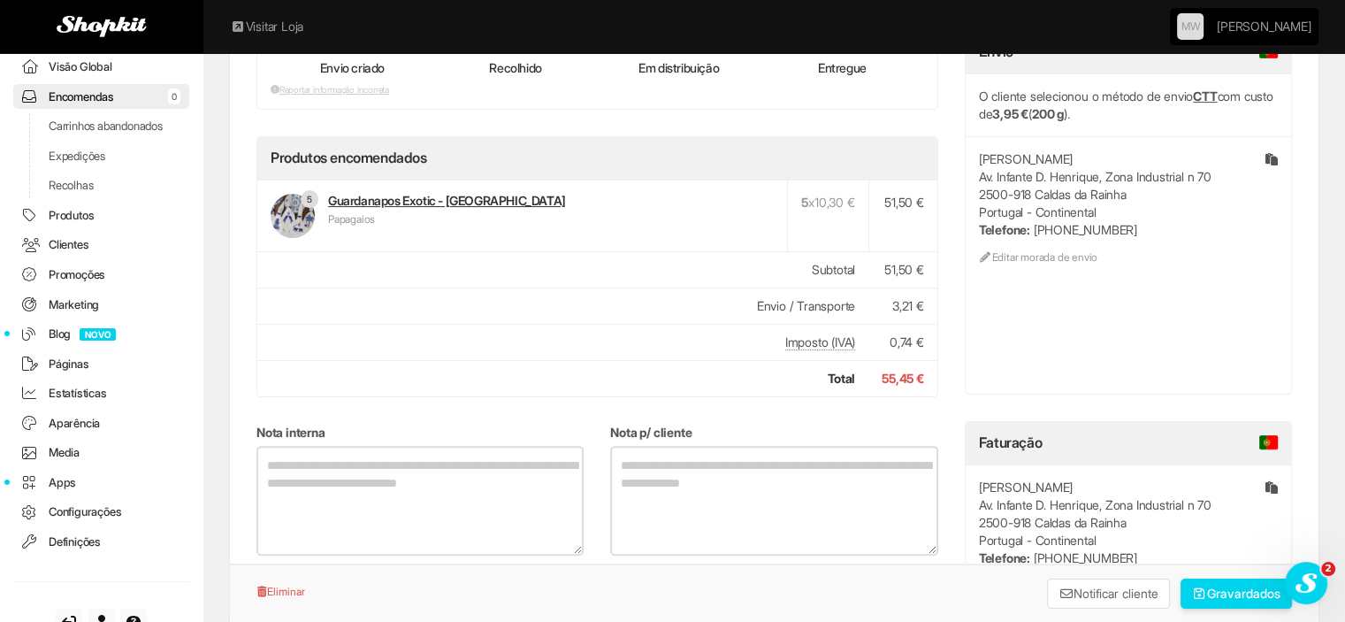
scroll to position [442, 0]
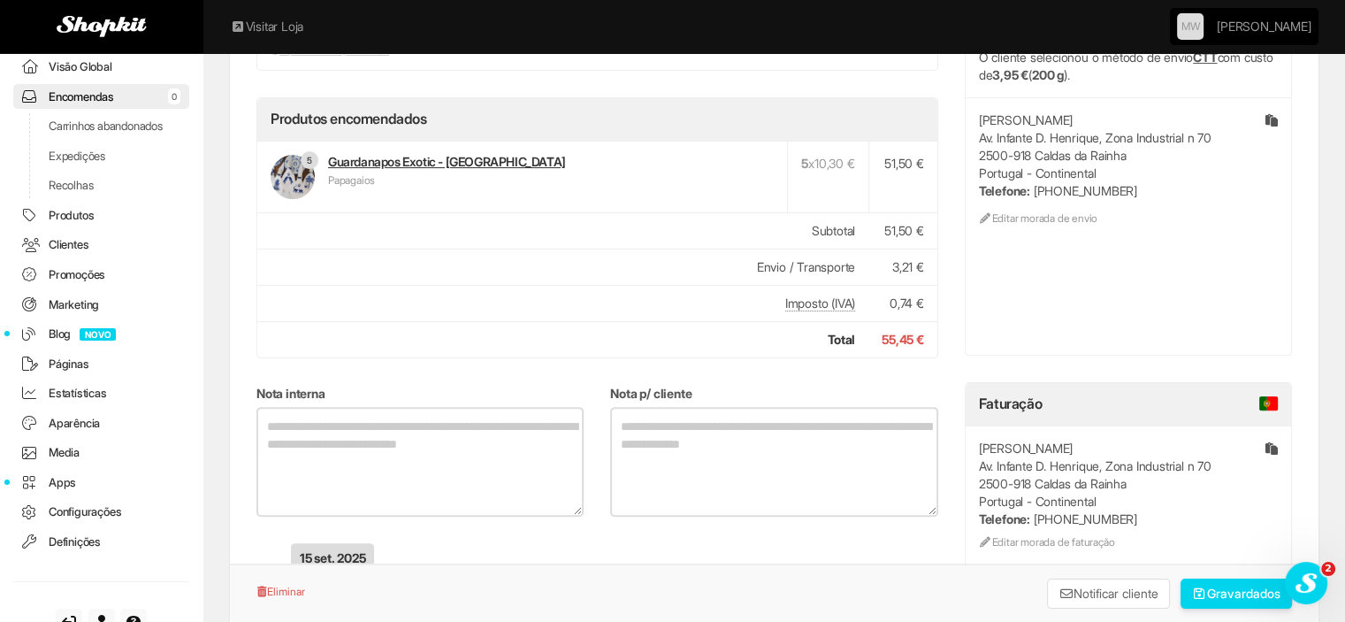
drag, startPoint x: 980, startPoint y: 83, endPoint x: 1168, endPoint y: 149, distance: 199.7
click at [1168, 149] on div "Margarida Sábio Av. Infante D. Henrique, Zona Industrial n 70 2500-918 Caldas d…" at bounding box center [1128, 168] width 325 height 142
copy div "Margarida Sábio Av. Infante D. Henrique, Zona Industrial n 70 2500-918 Caldas d…"
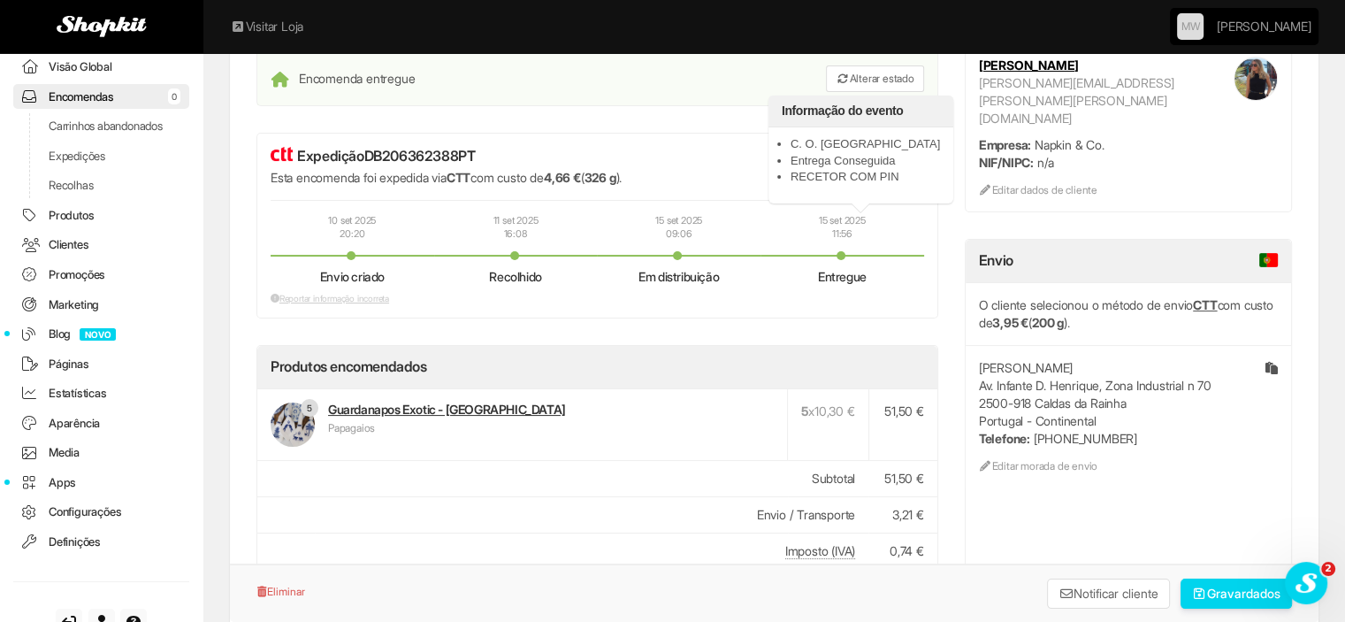
scroll to position [177, 0]
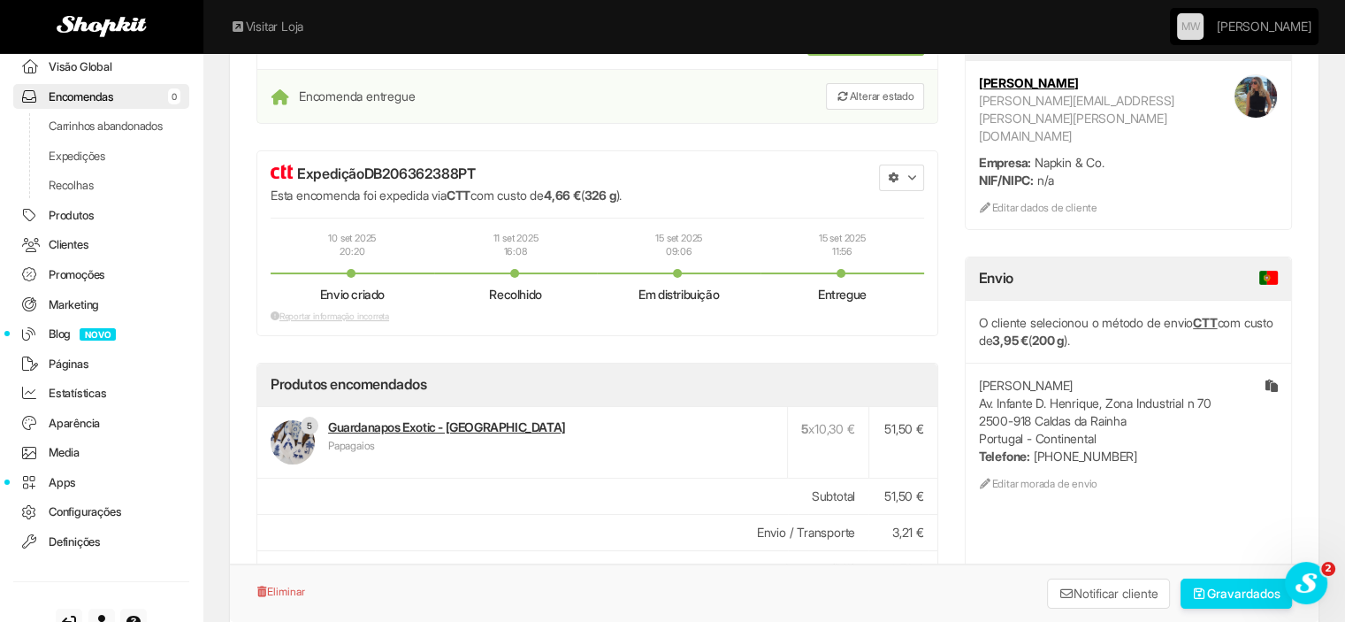
click at [69, 198] on link "Recolhas" at bounding box center [101, 185] width 176 height 26
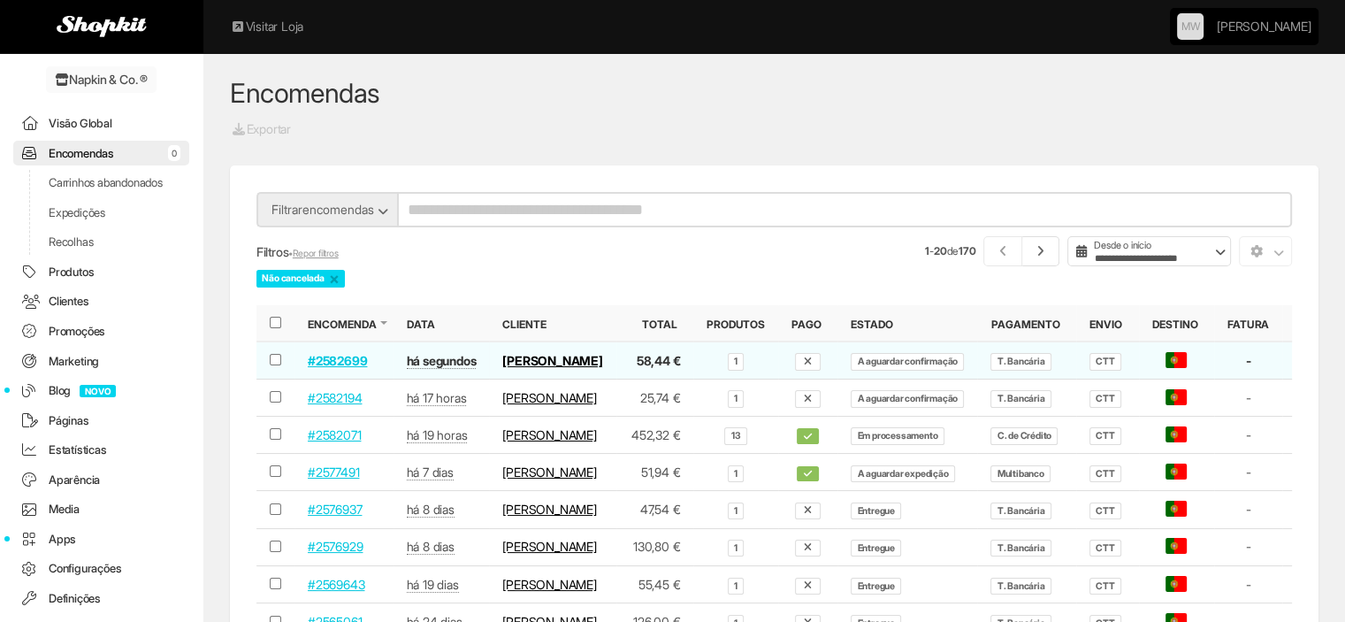
scroll to position [57, 0]
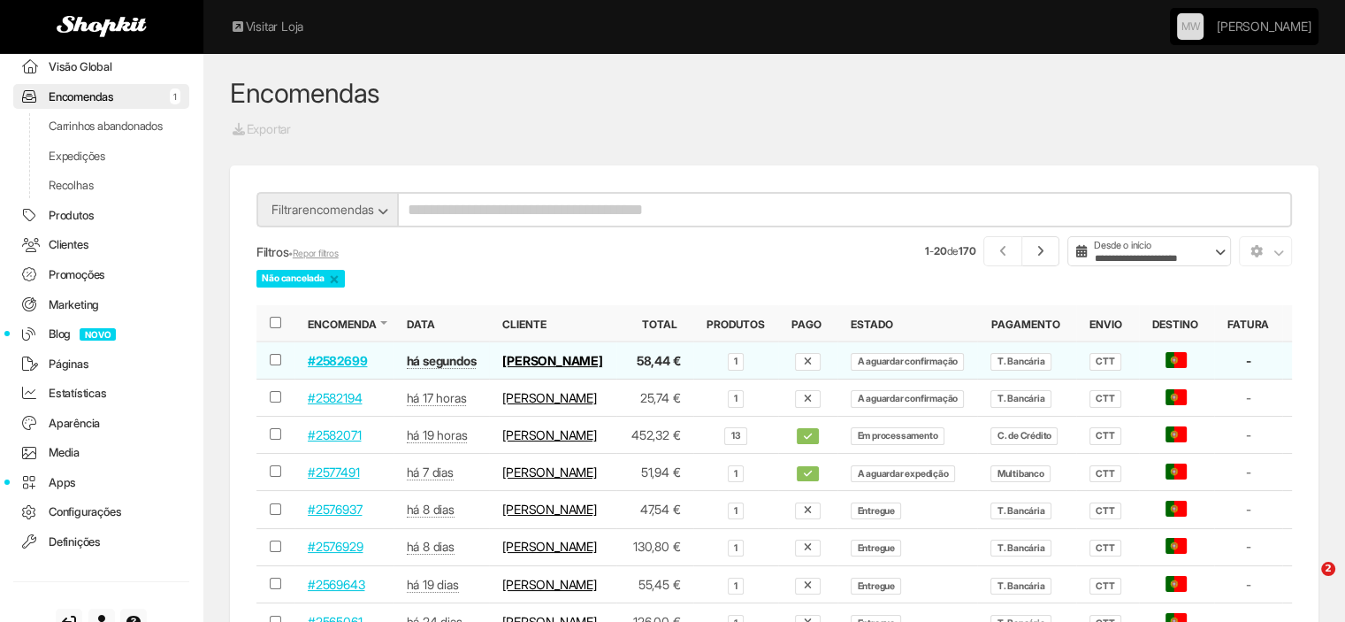
click at [336, 364] on link "#2582699" at bounding box center [337, 360] width 59 height 15
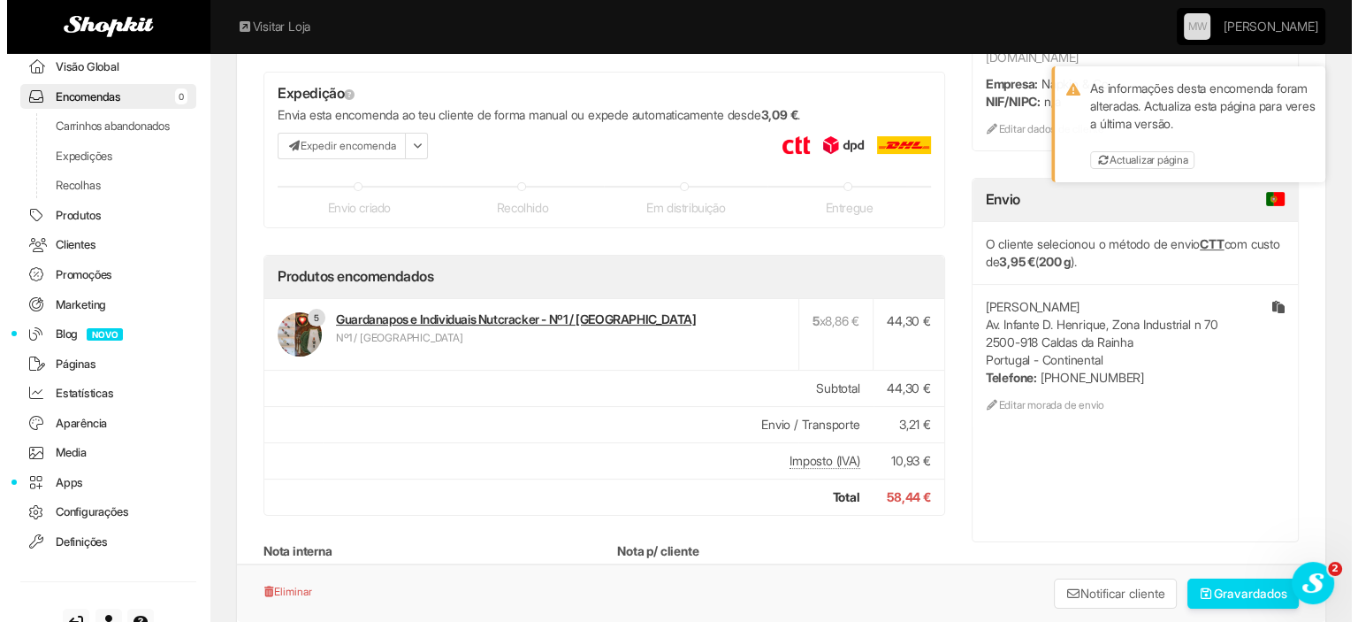
scroll to position [57, 0]
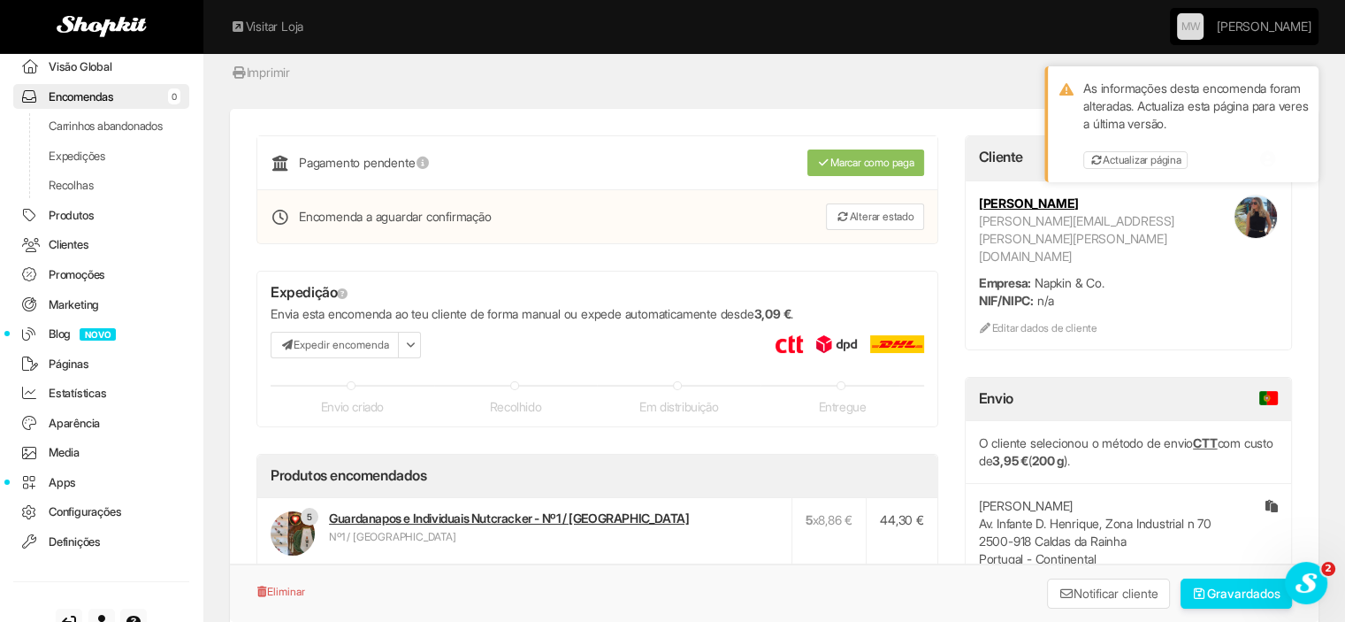
click at [336, 347] on button "Expedir encomenda" at bounding box center [335, 345] width 128 height 27
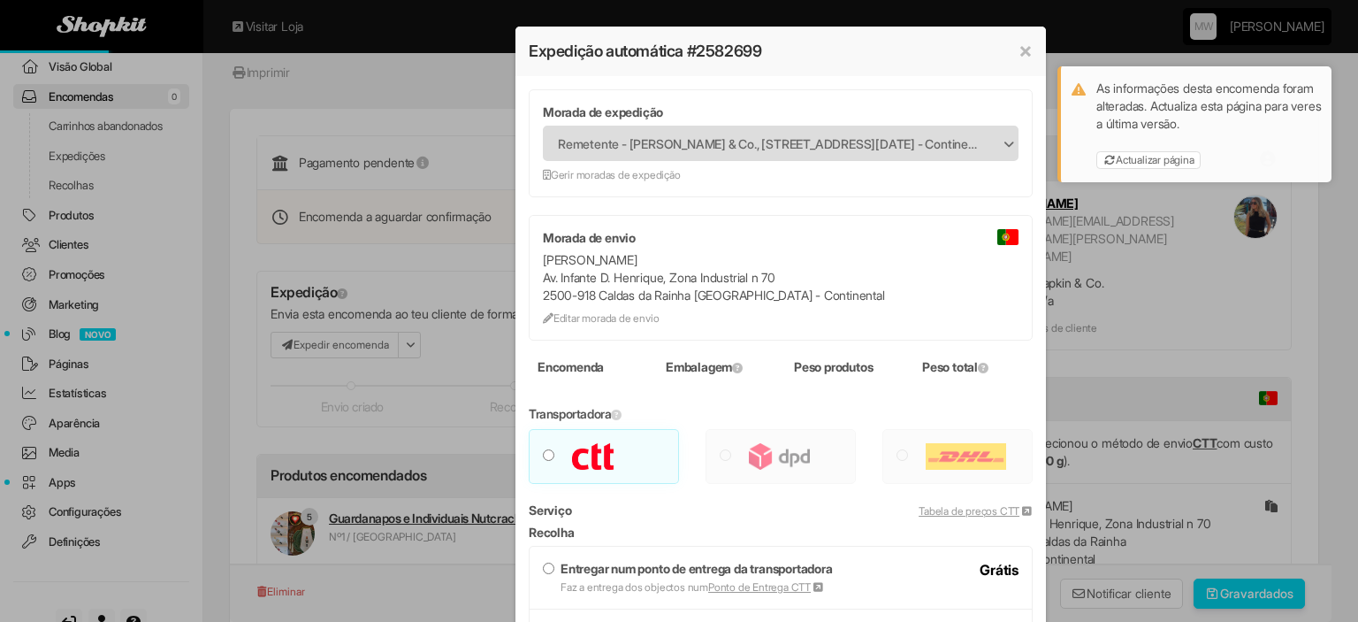
type input "***"
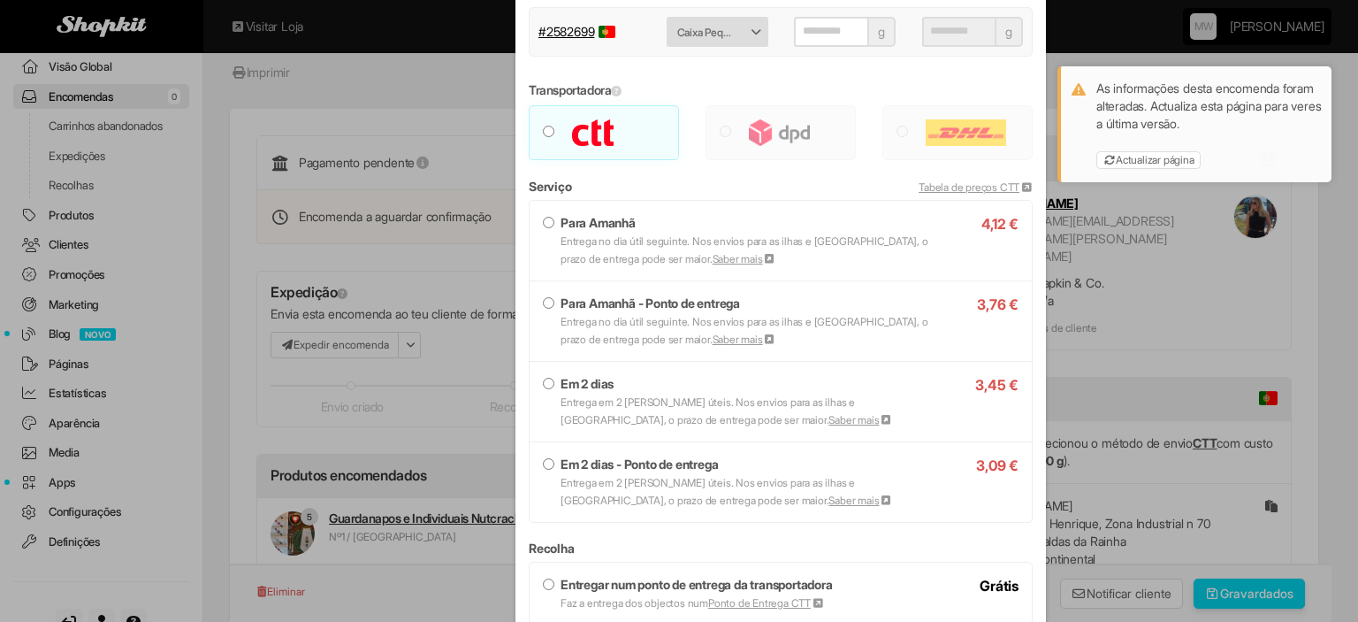
scroll to position [442, 0]
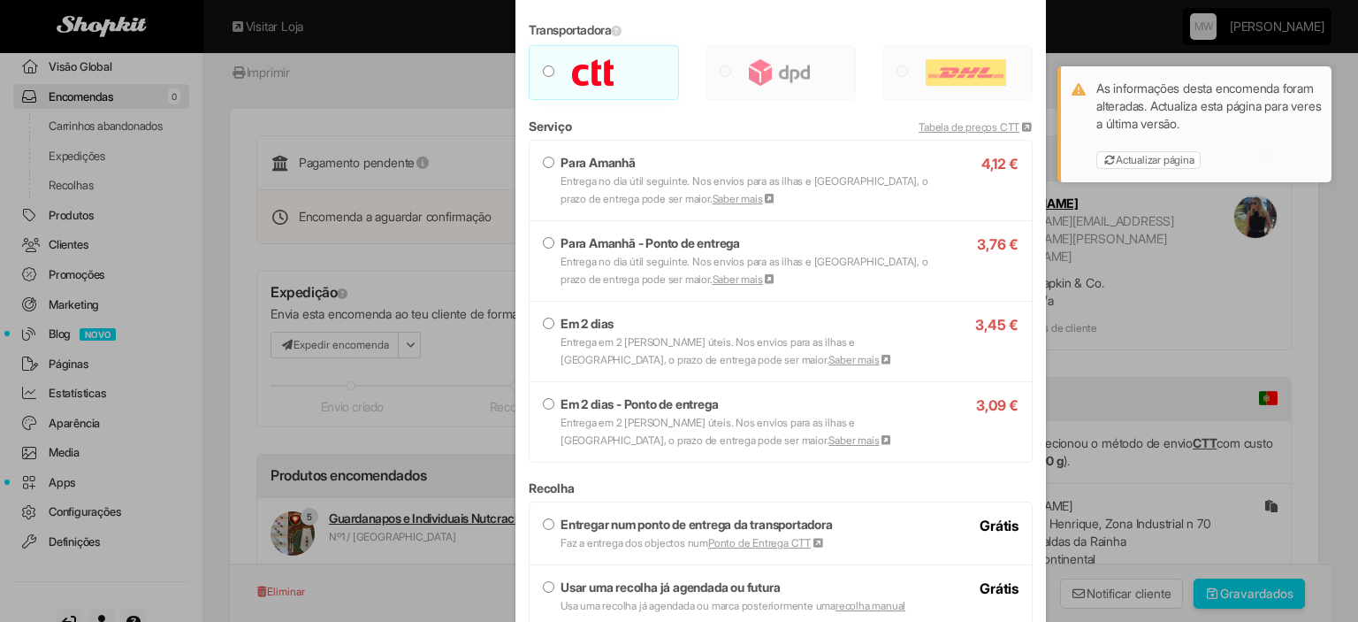
click at [622, 329] on label "Em 2 dias Entrega em 2 dias úteis. Nos envios para as ilhas e Espanha, o prazo …" at bounding box center [781, 341] width 476 height 53
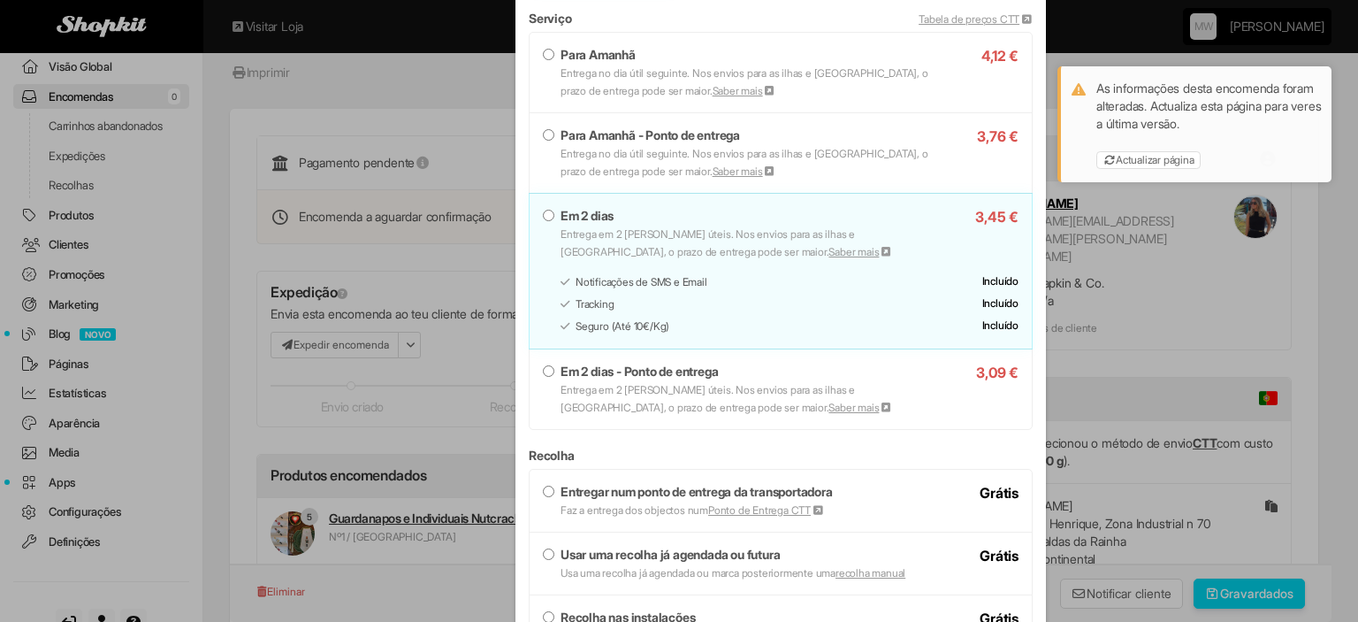
scroll to position [863, 0]
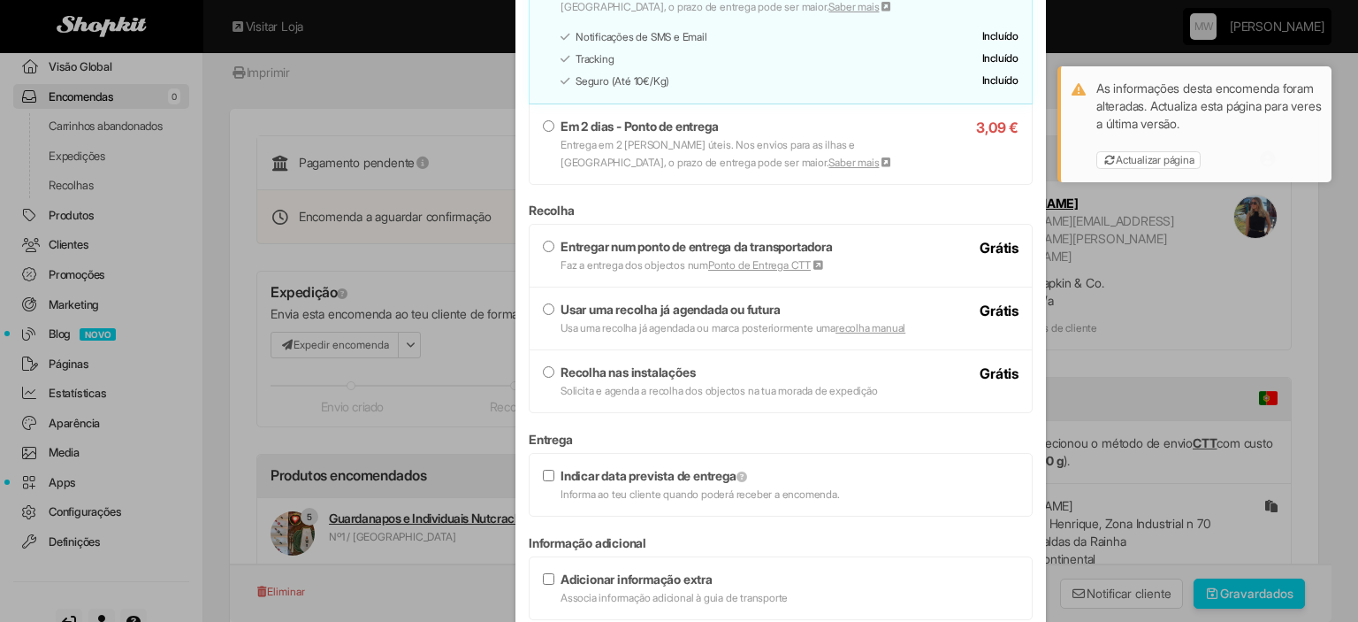
click at [638, 312] on strong "Usar uma recolha já agendada ou futura" at bounding box center [670, 309] width 219 height 15
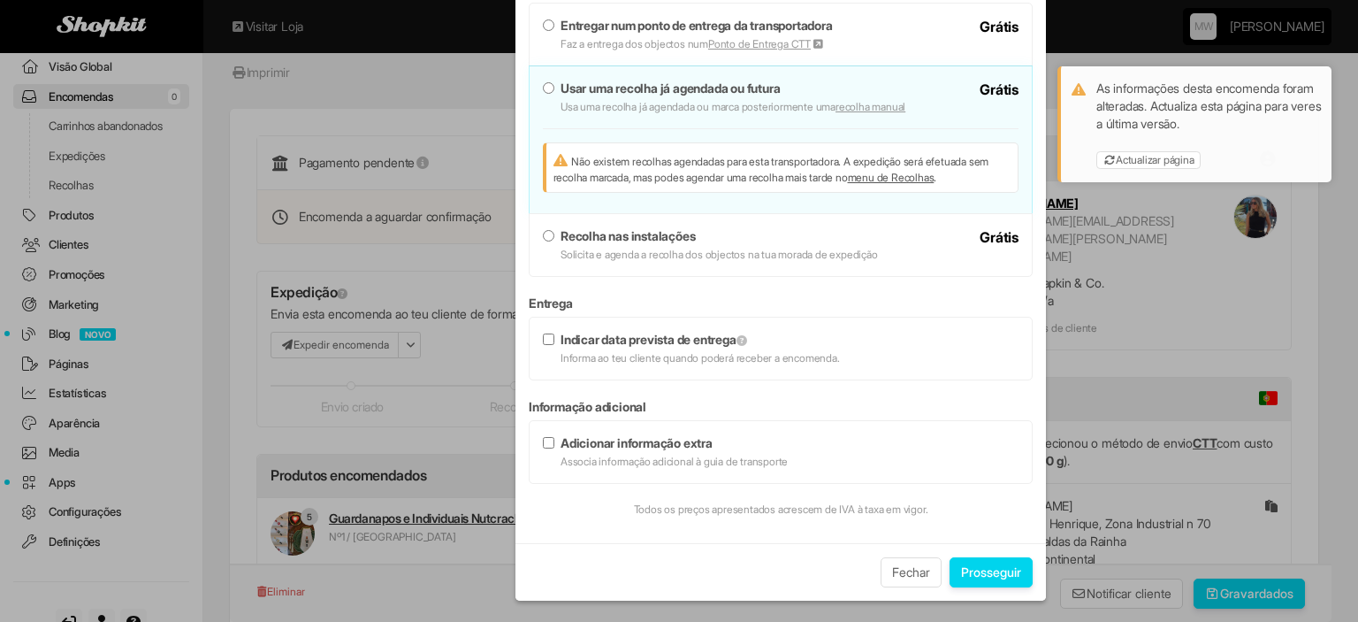
scroll to position [1085, 0]
click at [970, 572] on button "Prosseguir" at bounding box center [991, 571] width 83 height 30
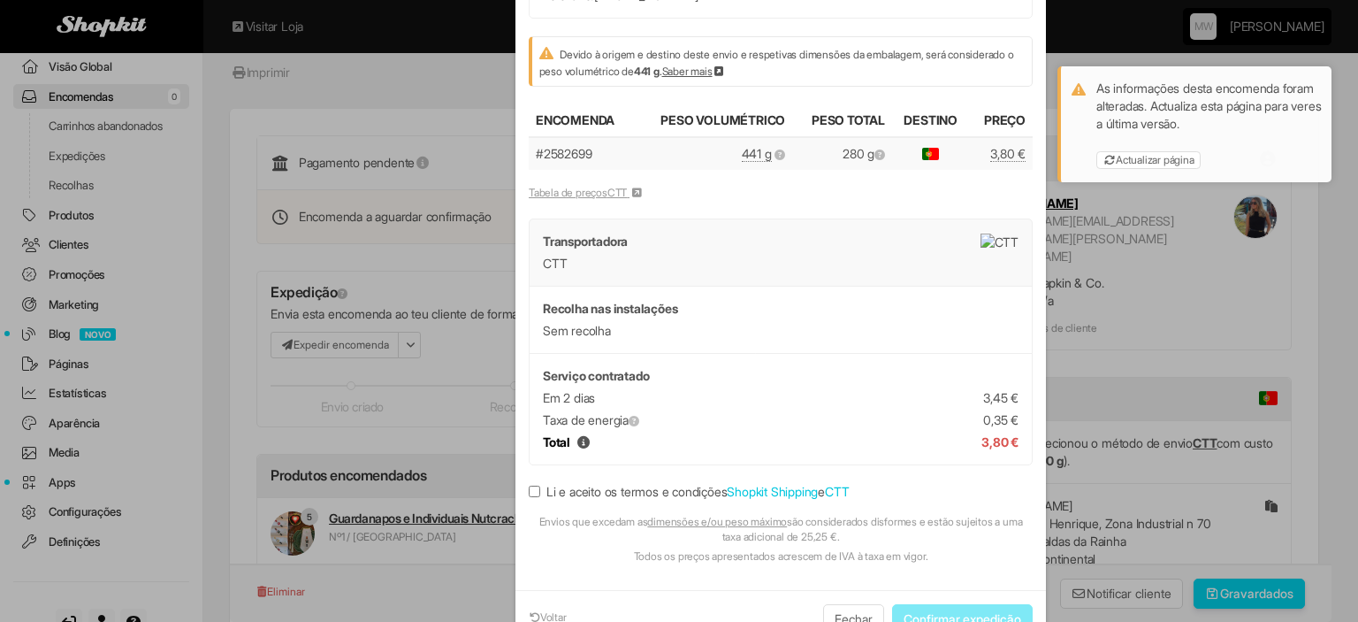
scroll to position [258, 0]
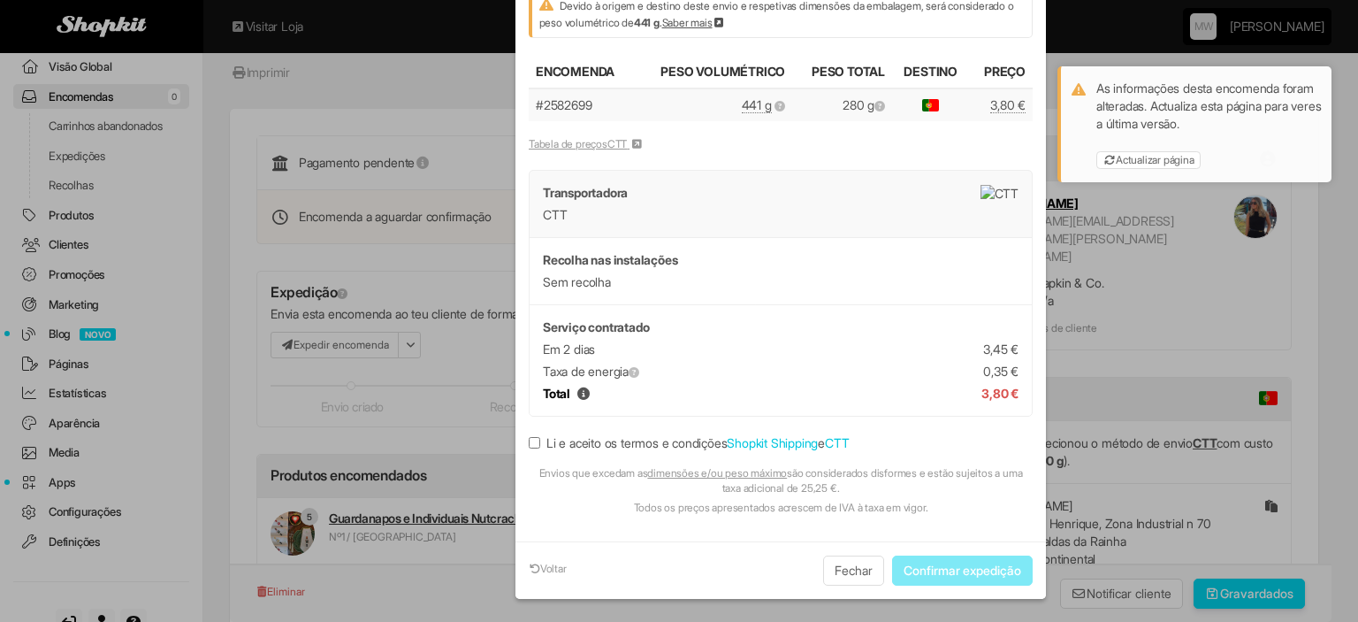
click at [725, 440] on label "Li e aceito os termos e condições Shopkit Shipping e CTT" at bounding box center [689, 443] width 320 height 18
click at [935, 561] on button "Confirmar expedição" at bounding box center [962, 570] width 141 height 30
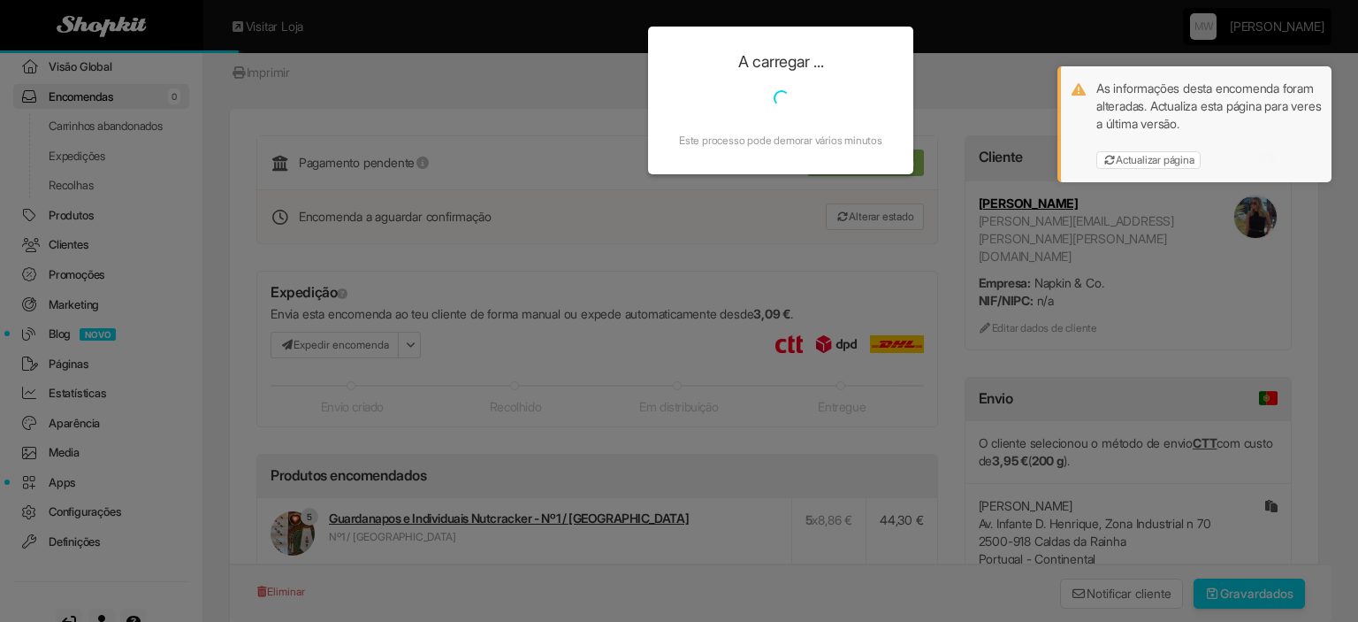
scroll to position [0, 0]
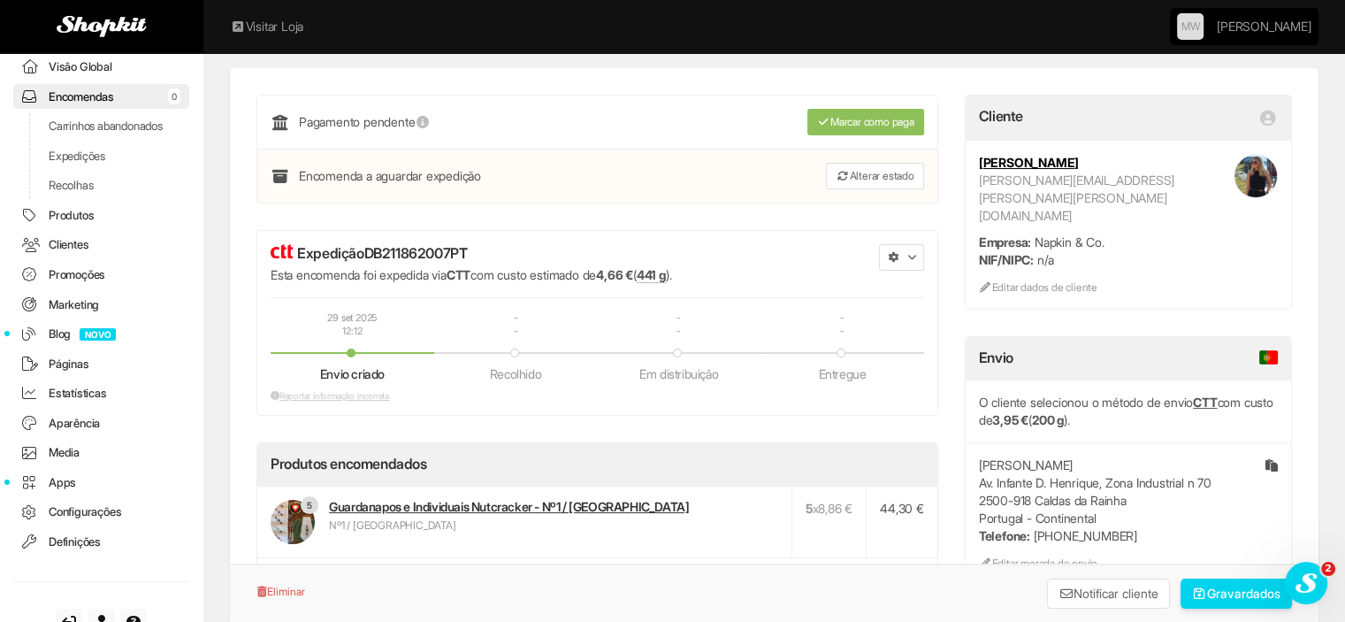
scroll to position [88, 0]
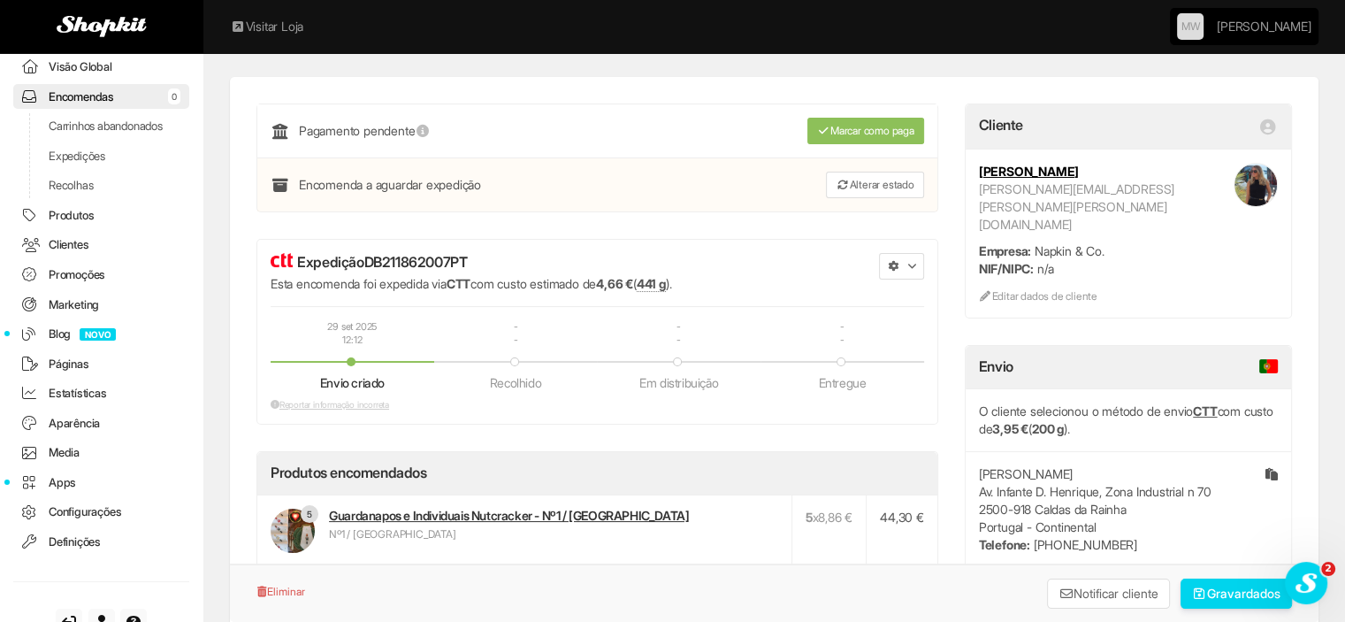
click at [908, 266] on span "button" at bounding box center [910, 266] width 7 height 7
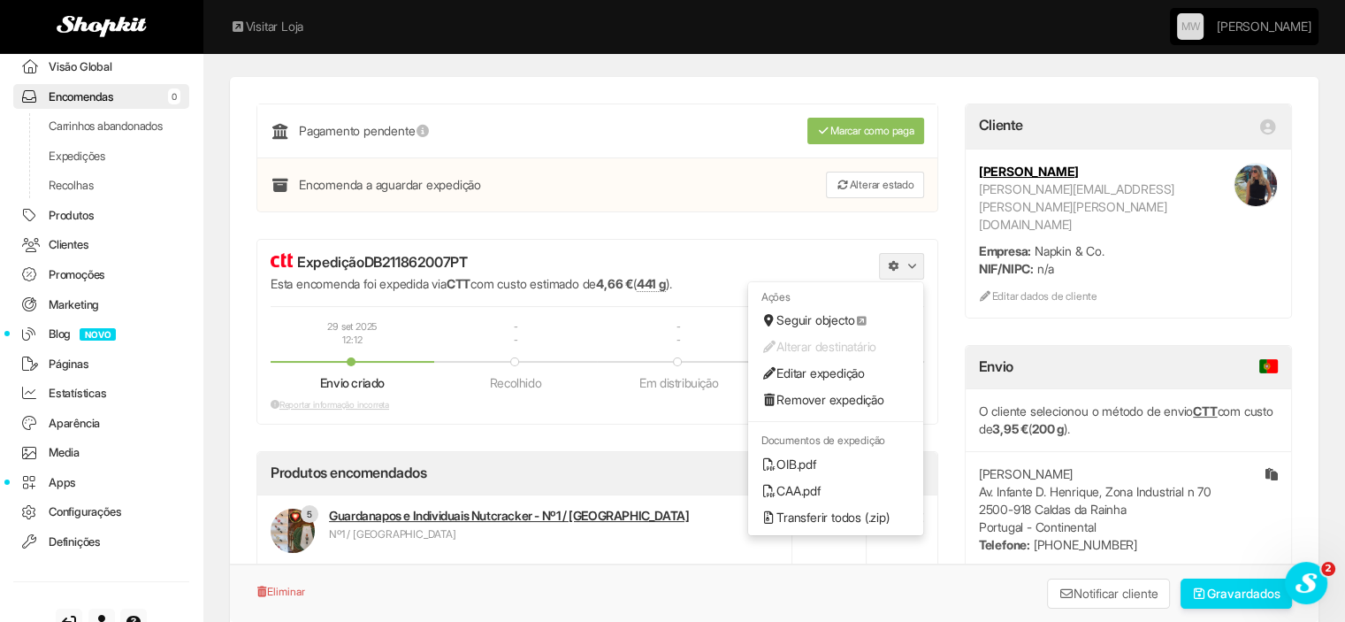
click at [811, 461] on link "OIB.pdf" at bounding box center [835, 464] width 175 height 27
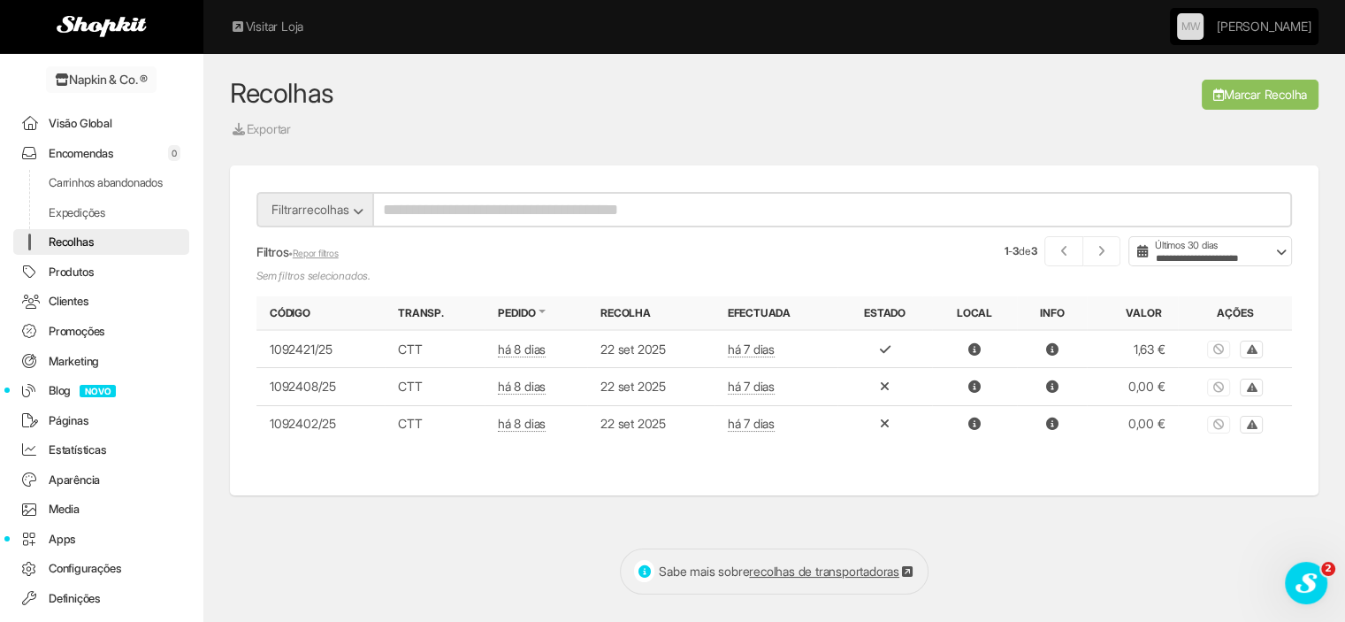
click at [78, 145] on link "Encomendas 0" at bounding box center [101, 154] width 176 height 26
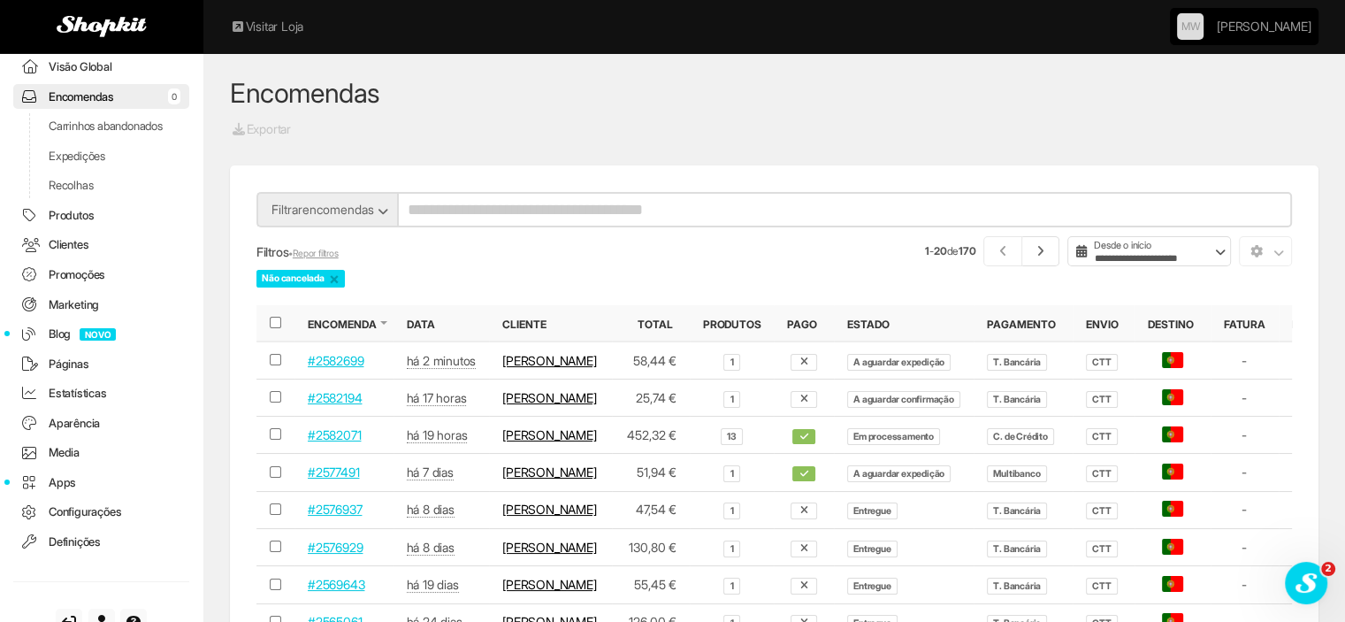
click at [329, 367] on link "#2582699" at bounding box center [336, 360] width 56 height 15
click at [343, 479] on link "#2577491" at bounding box center [333, 471] width 51 height 15
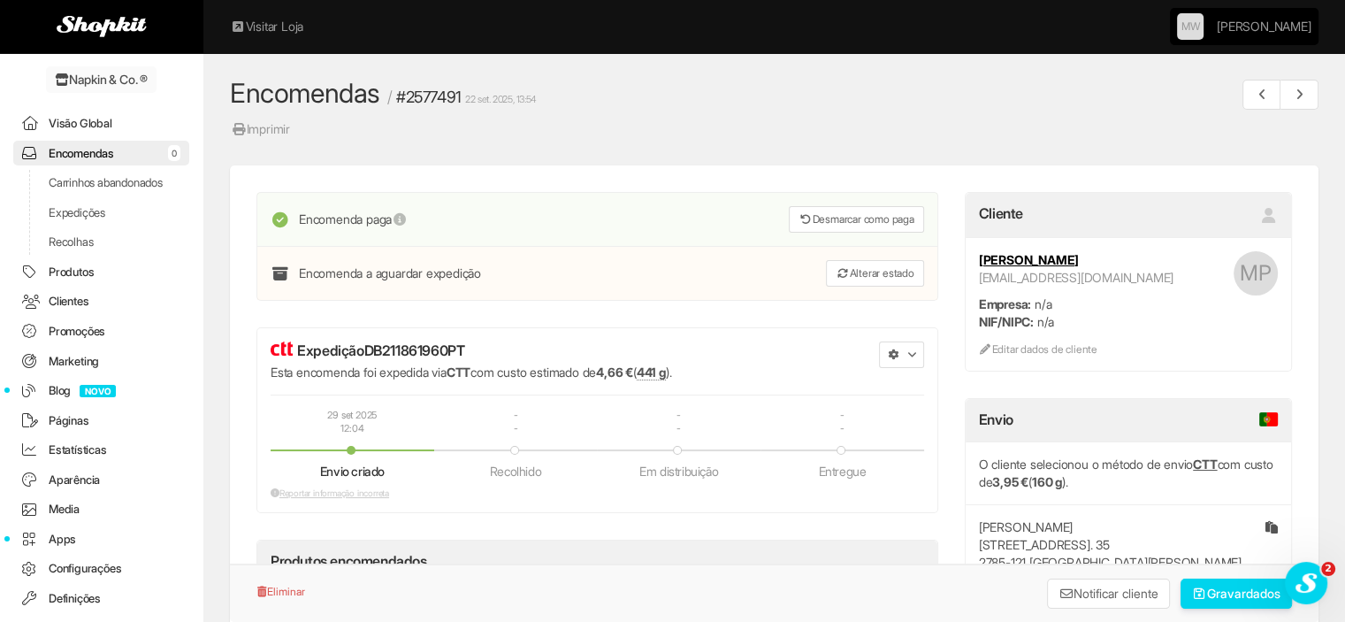
click at [80, 255] on link "Recolhas" at bounding box center [101, 242] width 176 height 26
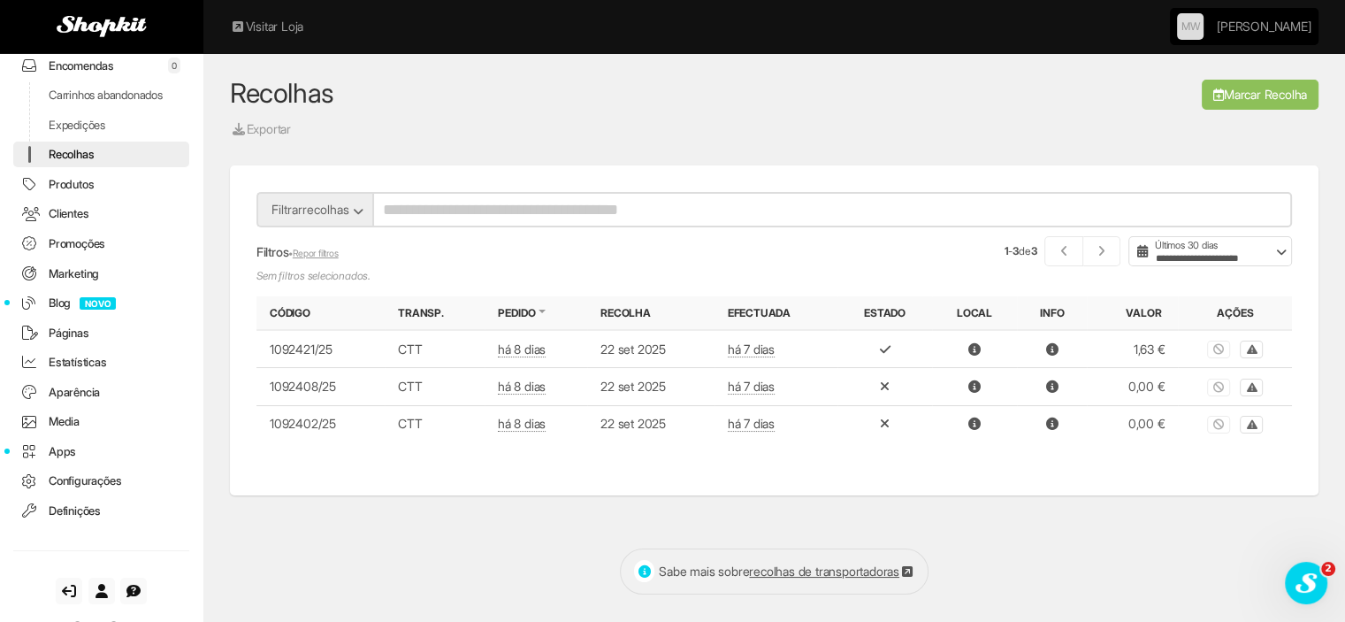
click at [1256, 105] on link "Marcar Recolha" at bounding box center [1260, 95] width 117 height 30
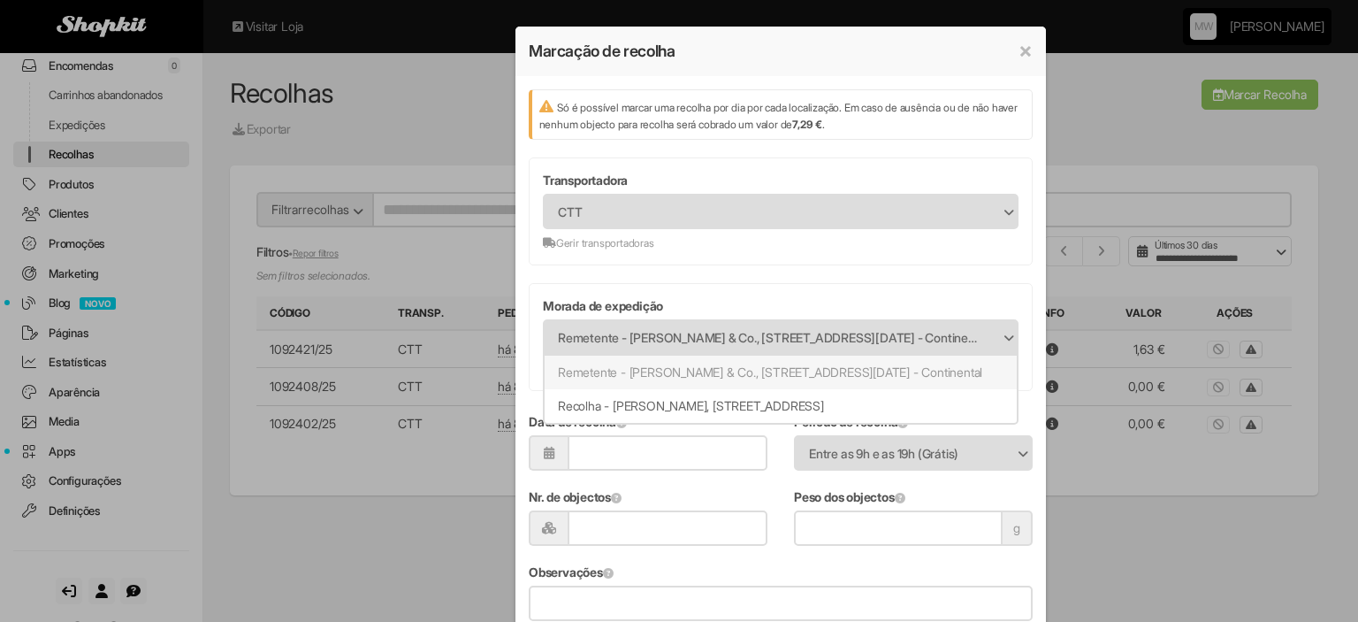
click at [739, 341] on span "Remetente - [PERSON_NAME] & Co., [STREET_ADDRESS][DATE] - Continental" at bounding box center [769, 338] width 423 height 34
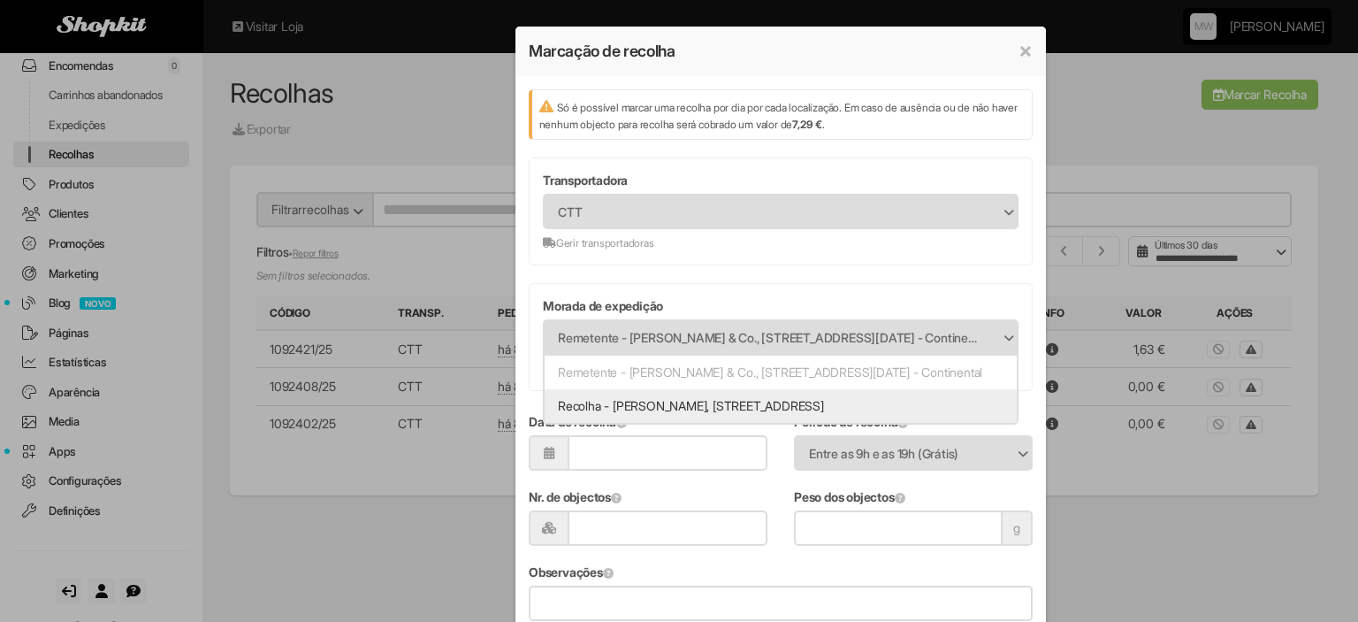
click at [746, 423] on li "Recolha - [PERSON_NAME], [STREET_ADDRESS]" at bounding box center [781, 406] width 472 height 34
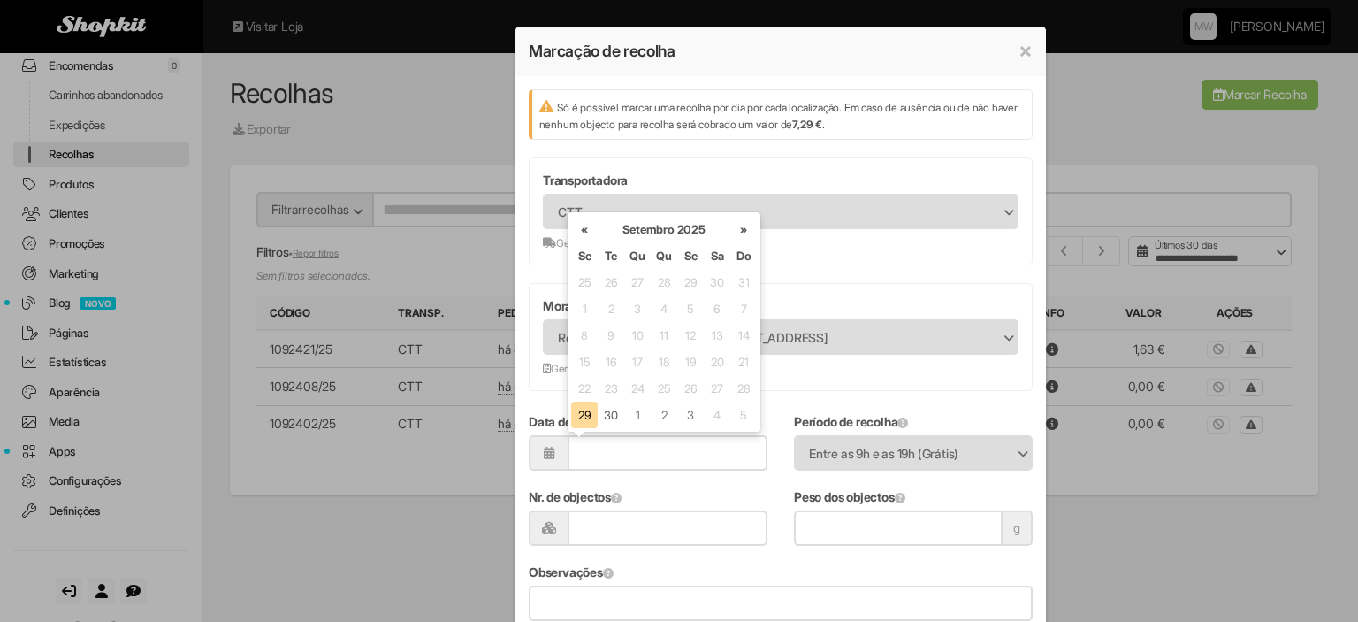
click at [661, 439] on input "Data de recolha" at bounding box center [668, 452] width 201 height 35
click at [636, 413] on td "1" at bounding box center [637, 414] width 27 height 27
type input "**********"
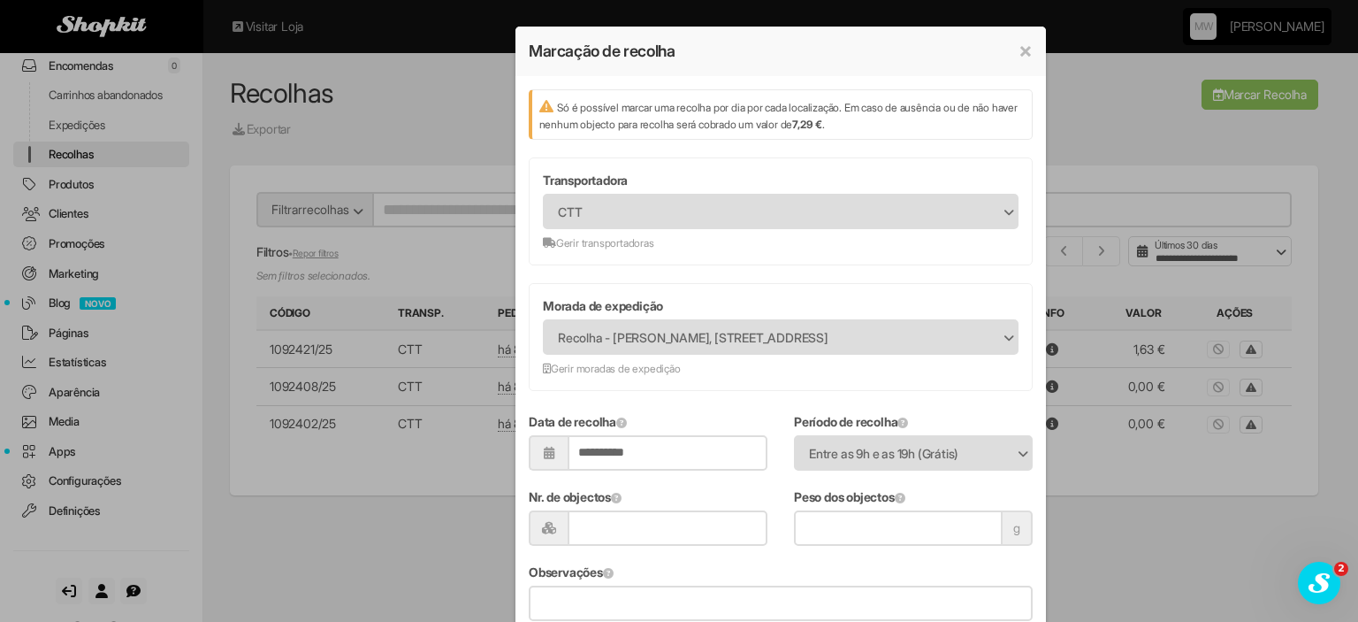
click at [616, 515] on input "Nr. de objectos" at bounding box center [668, 527] width 201 height 35
type input "*"
click at [844, 522] on input "Peso dos objectos" at bounding box center [898, 527] width 209 height 35
click at [1107, 565] on div "**********" at bounding box center [679, 311] width 1358 height 622
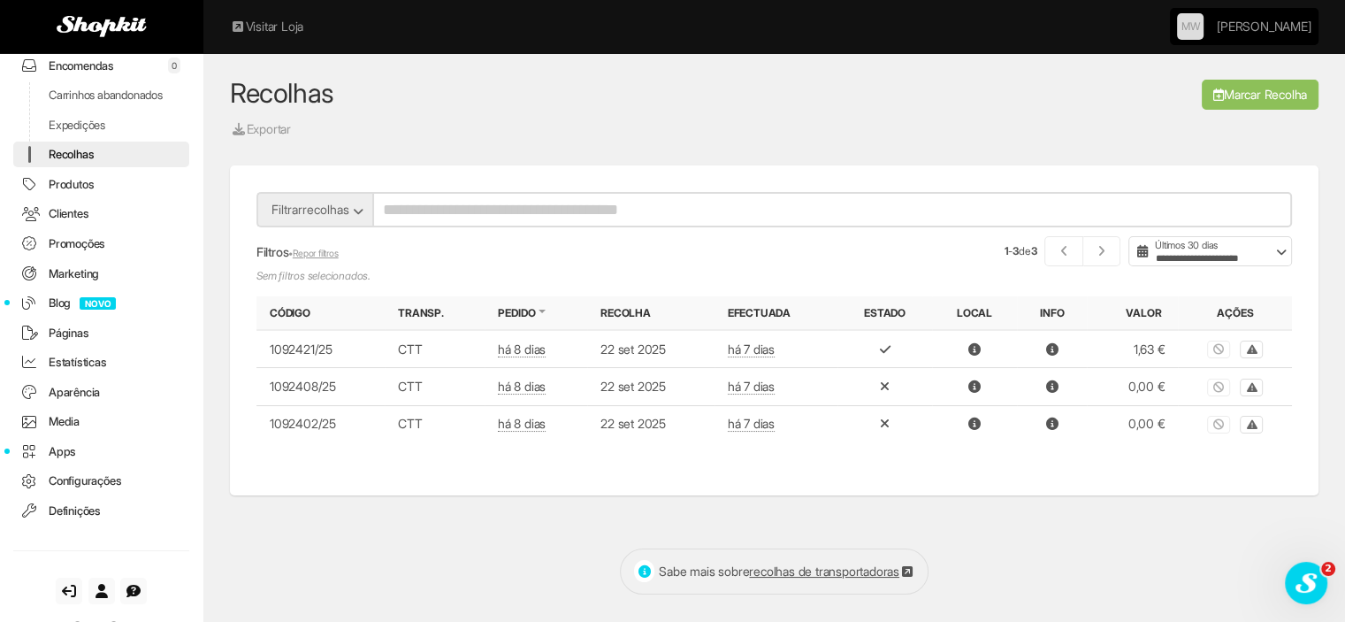
click at [1293, 90] on link "Marcar Recolha" at bounding box center [1260, 95] width 117 height 30
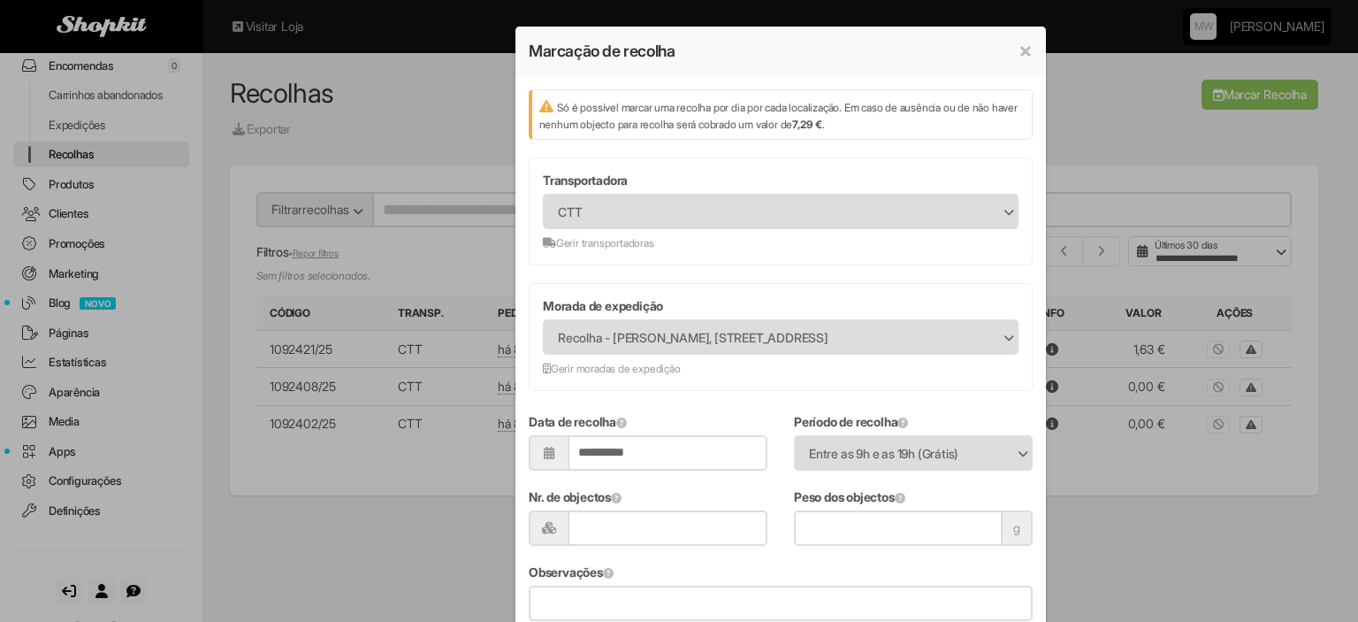
drag, startPoint x: 851, startPoint y: 528, endPoint x: 813, endPoint y: 526, distance: 38.1
click at [813, 526] on input "***" at bounding box center [898, 527] width 209 height 35
type input "***"
click at [688, 550] on div "**********" at bounding box center [781, 517] width 504 height 208
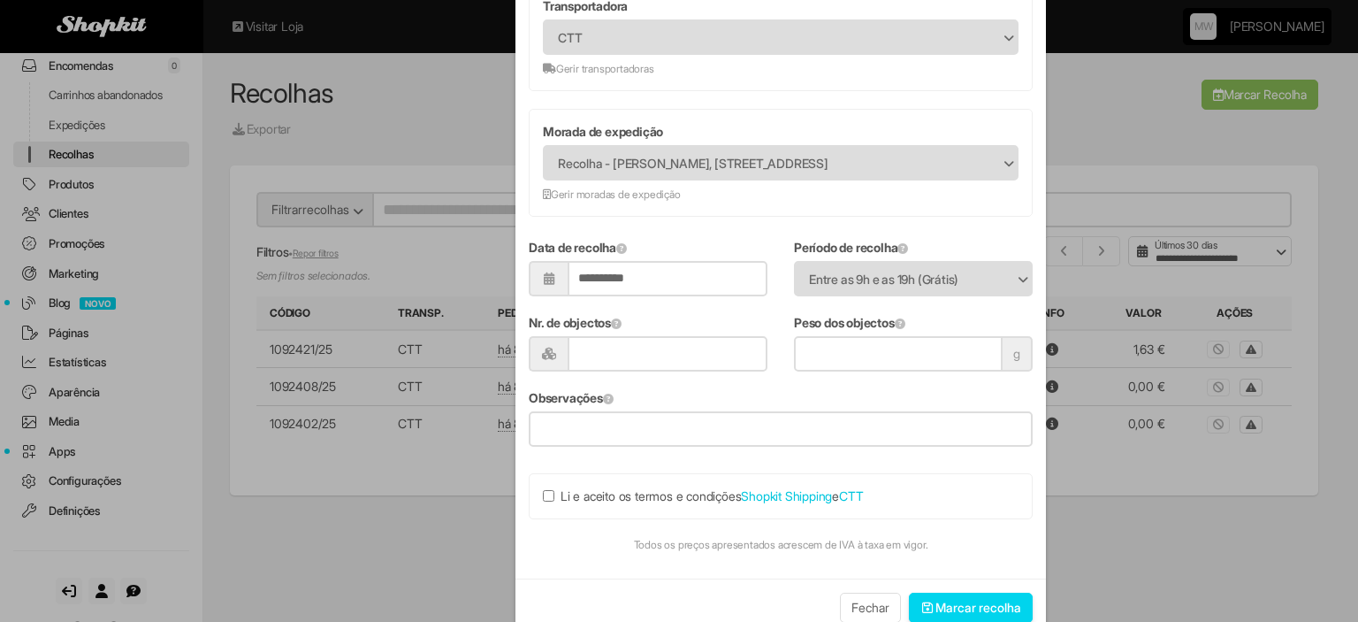
scroll to position [212, 0]
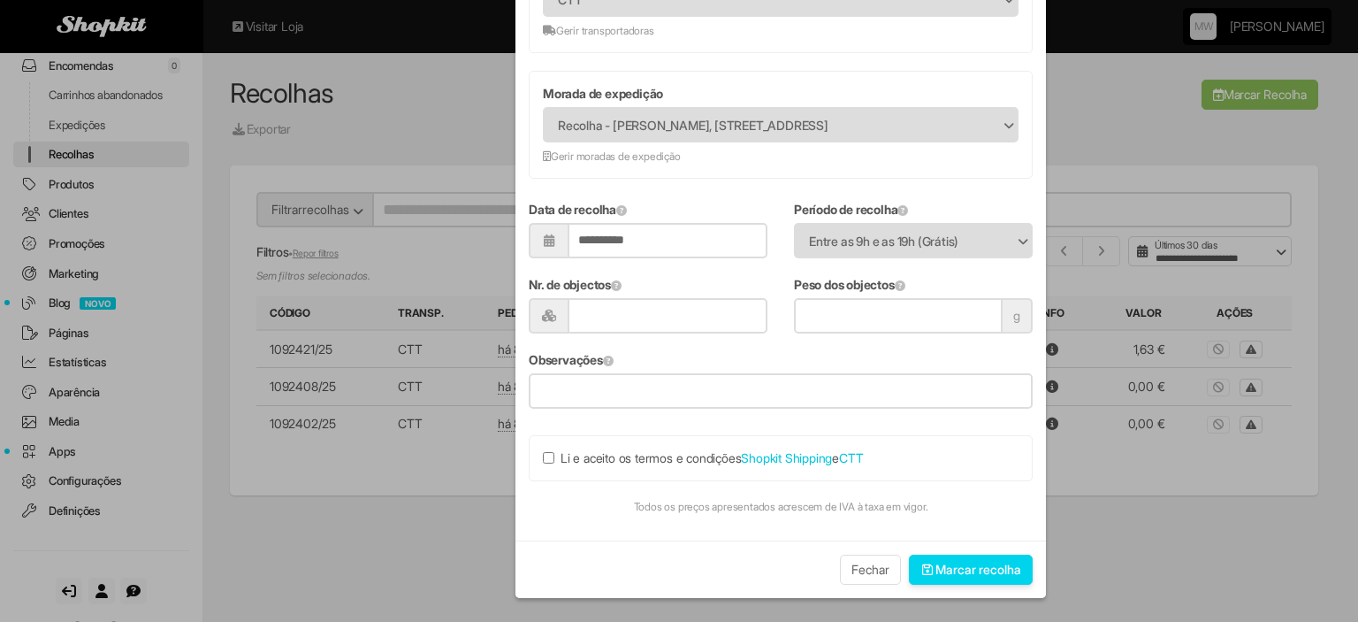
click at [578, 450] on label "Li e aceito os termos e condições Shopkit Shipping e CTT" at bounding box center [703, 458] width 320 height 18
click at [925, 557] on button "Marcar recolha" at bounding box center [971, 569] width 125 height 30
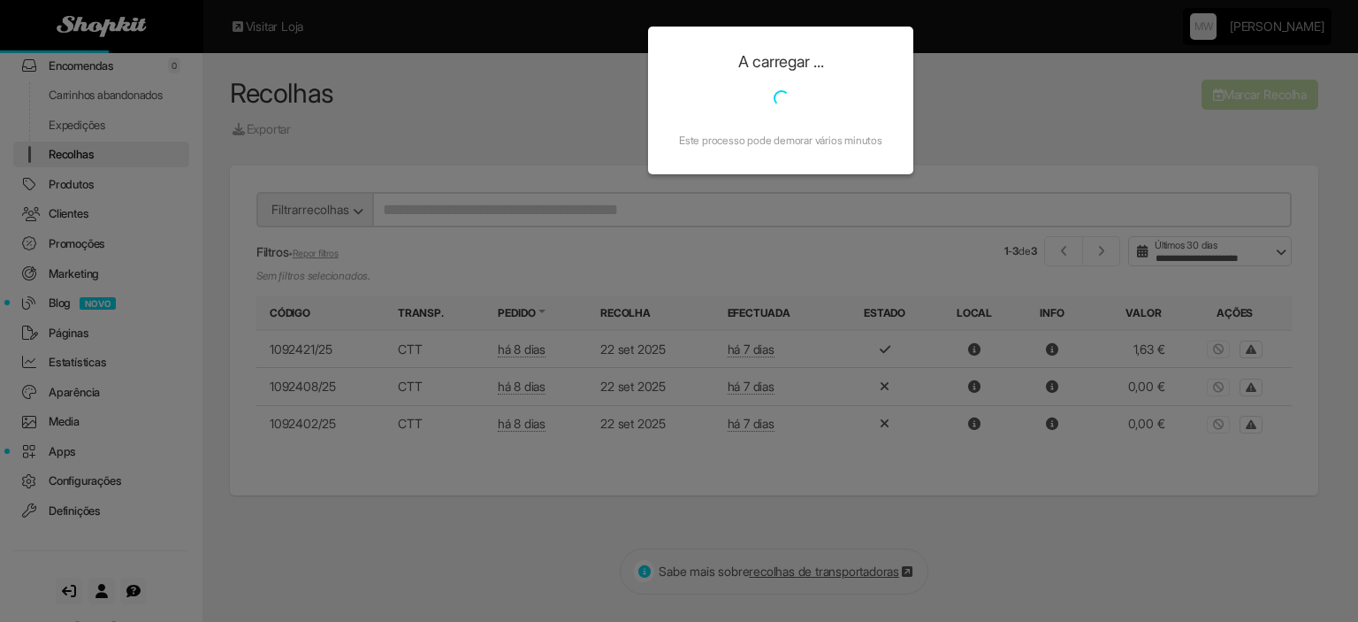
scroll to position [0, 0]
